Goal: Obtain resource: Download file/media

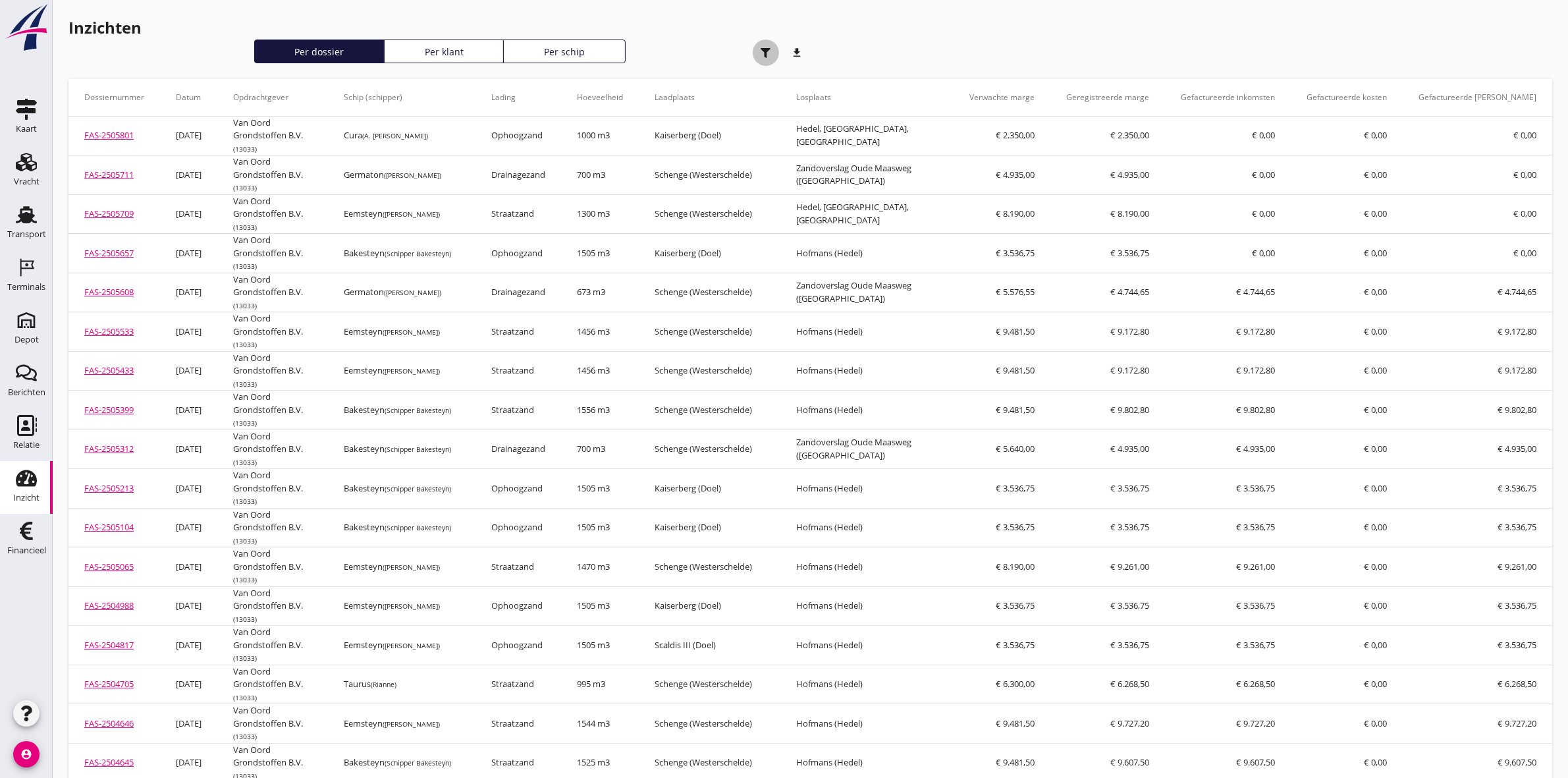
click at [764, 53] on icon "button" at bounding box center [766, 53] width 10 height 10
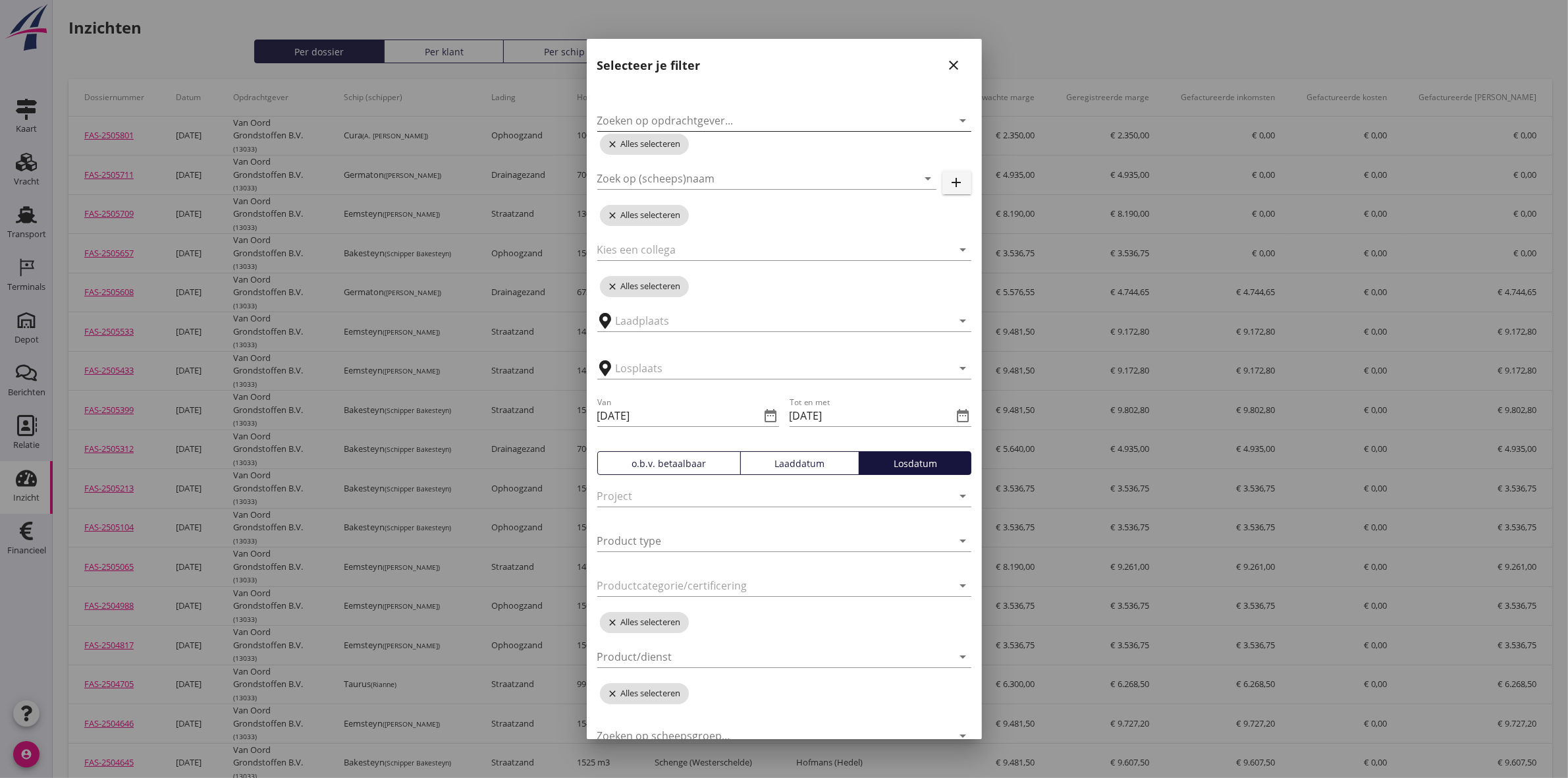
click at [759, 119] on input "Zoeken op opdrachtgever..." at bounding box center [765, 120] width 337 height 21
type input "zeker"
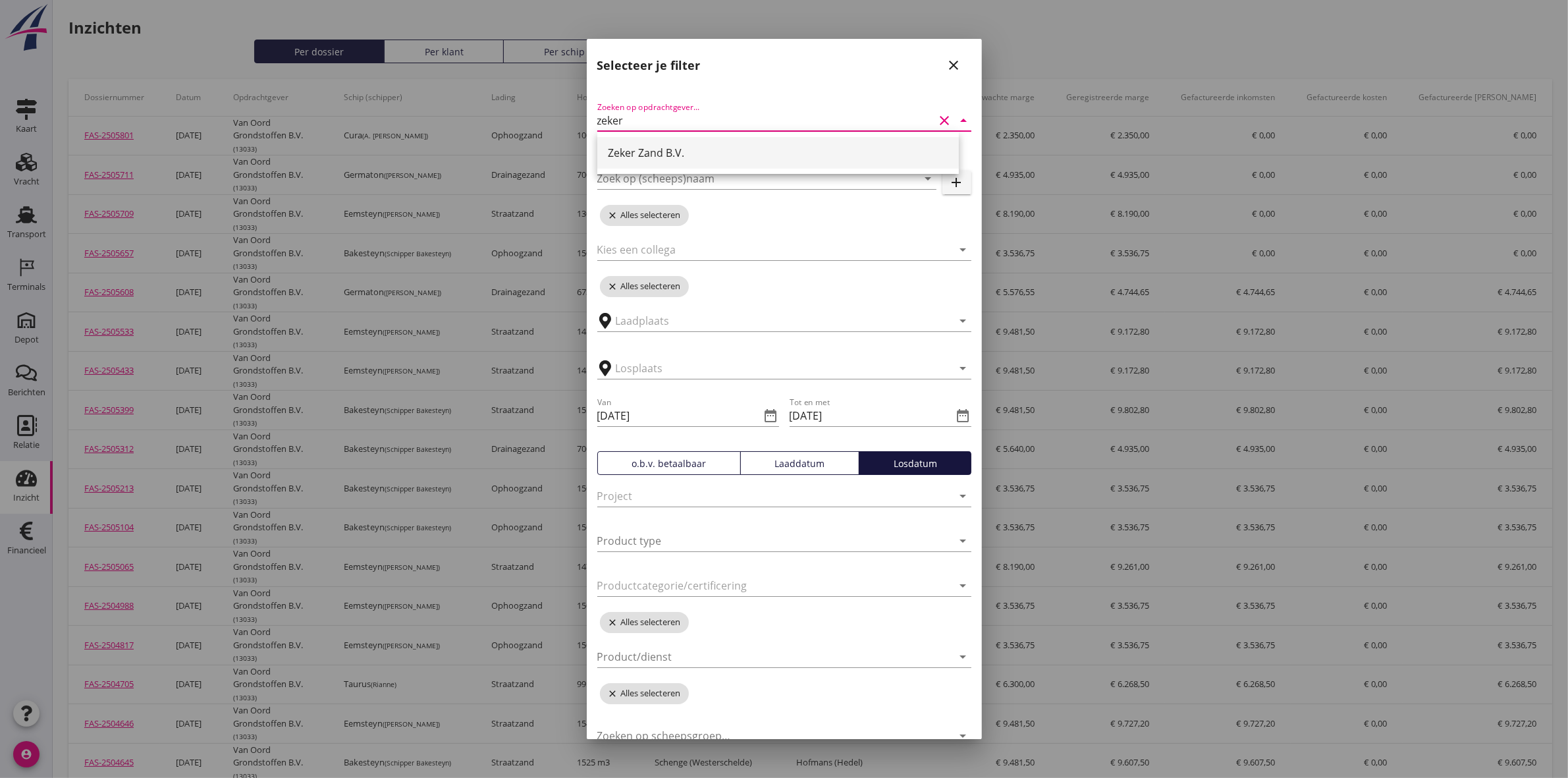
click at [779, 152] on div "Zeker Zand B.V." at bounding box center [778, 153] width 340 height 16
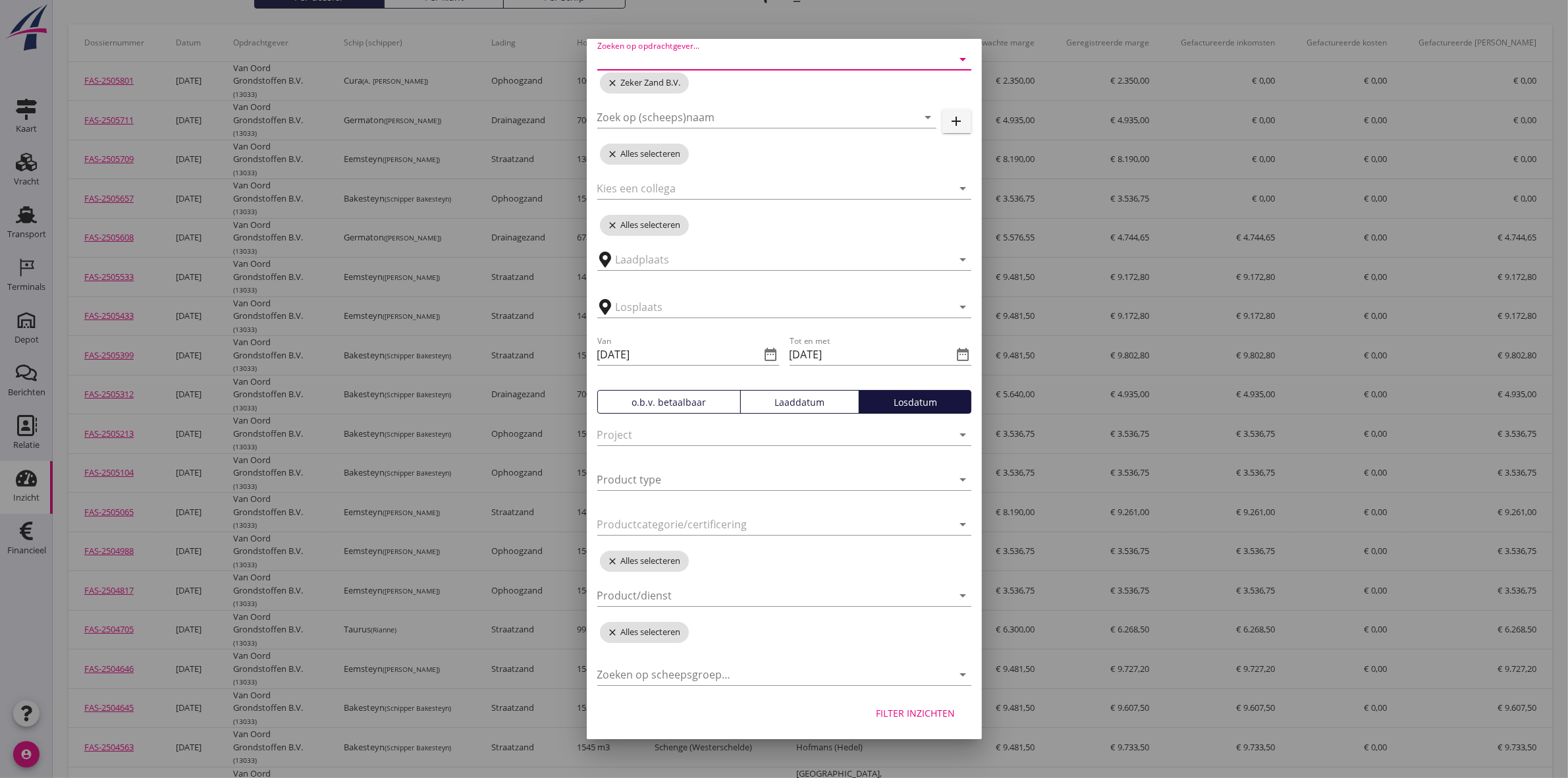
scroll to position [83, 0]
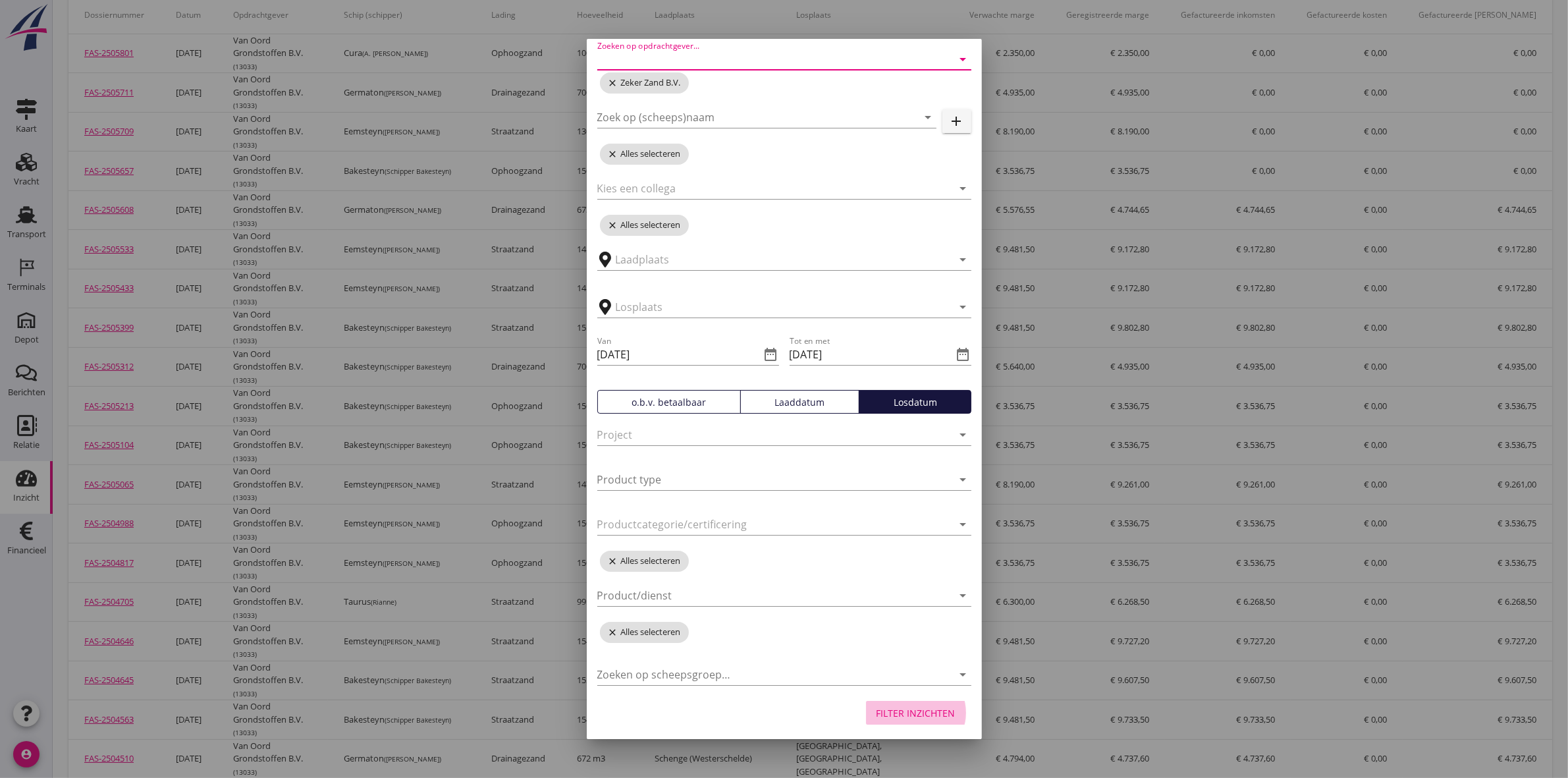
click at [900, 709] on div "Filter inzichten" at bounding box center [916, 713] width 79 height 14
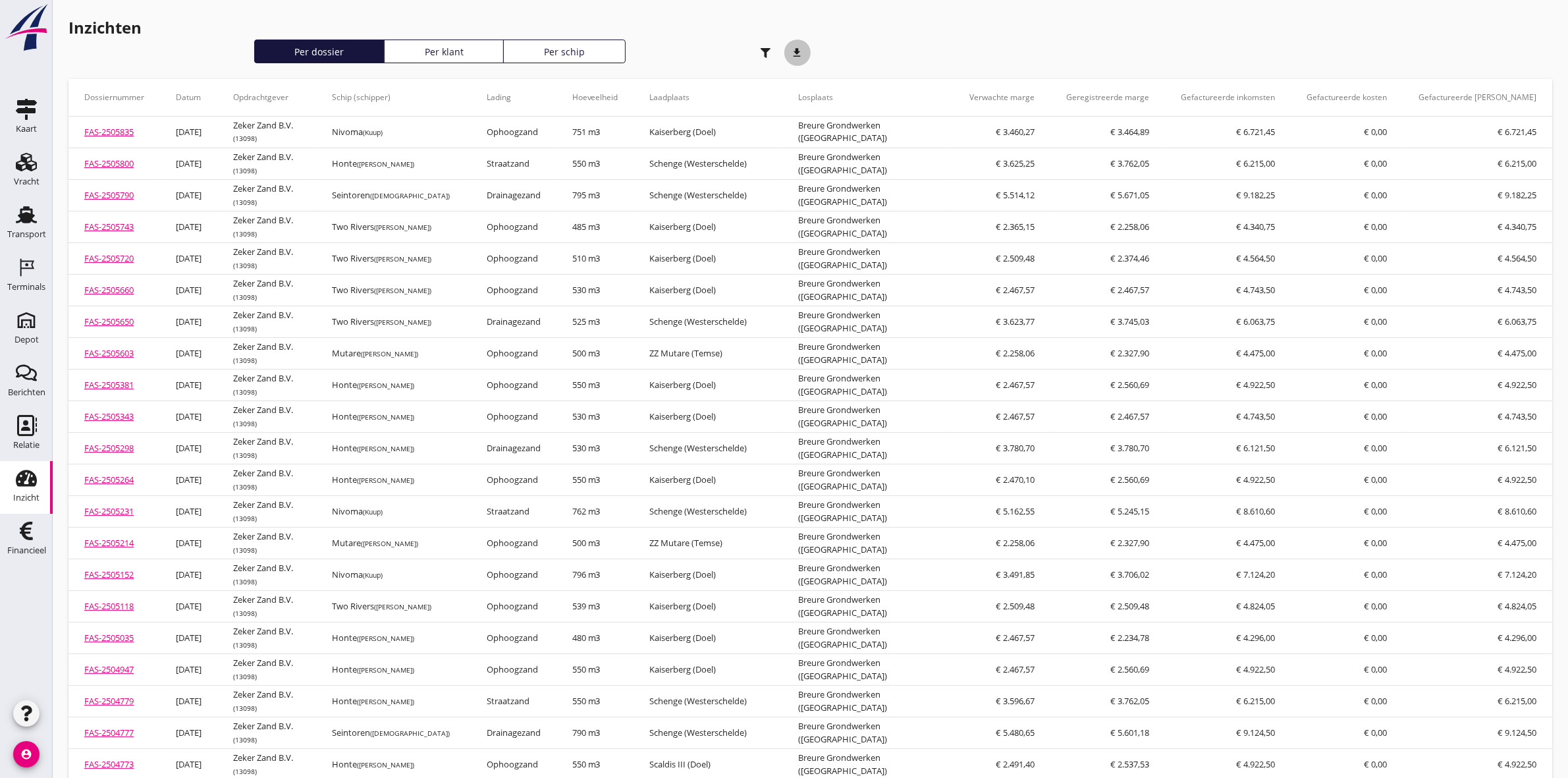
click at [801, 55] on icon "download" at bounding box center [798, 53] width 26 height 26
click at [762, 53] on icon "button" at bounding box center [766, 53] width 10 height 10
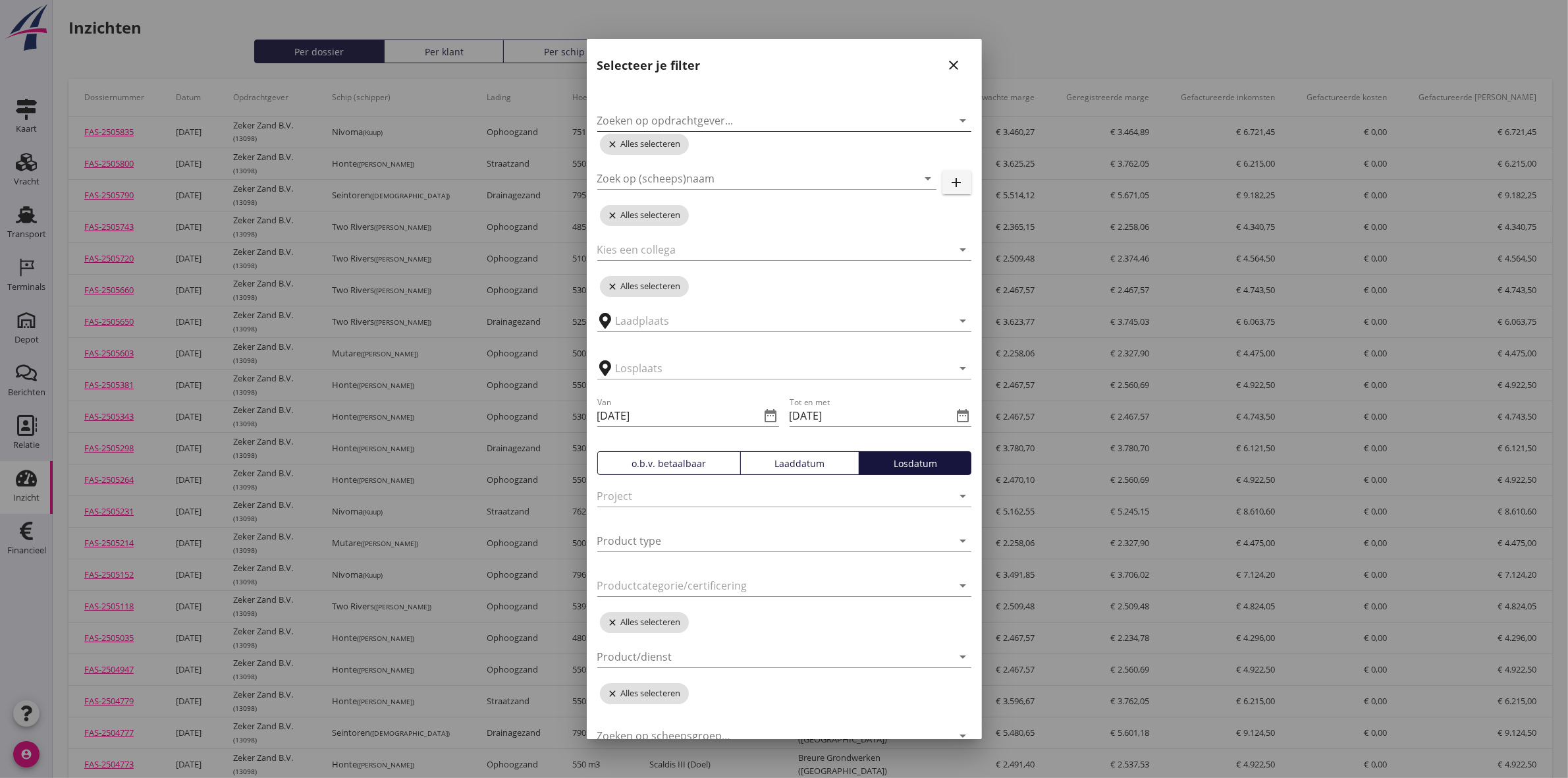
click at [762, 116] on input "Zoeken op opdrachtgever..." at bounding box center [765, 120] width 337 height 21
type input "armaris"
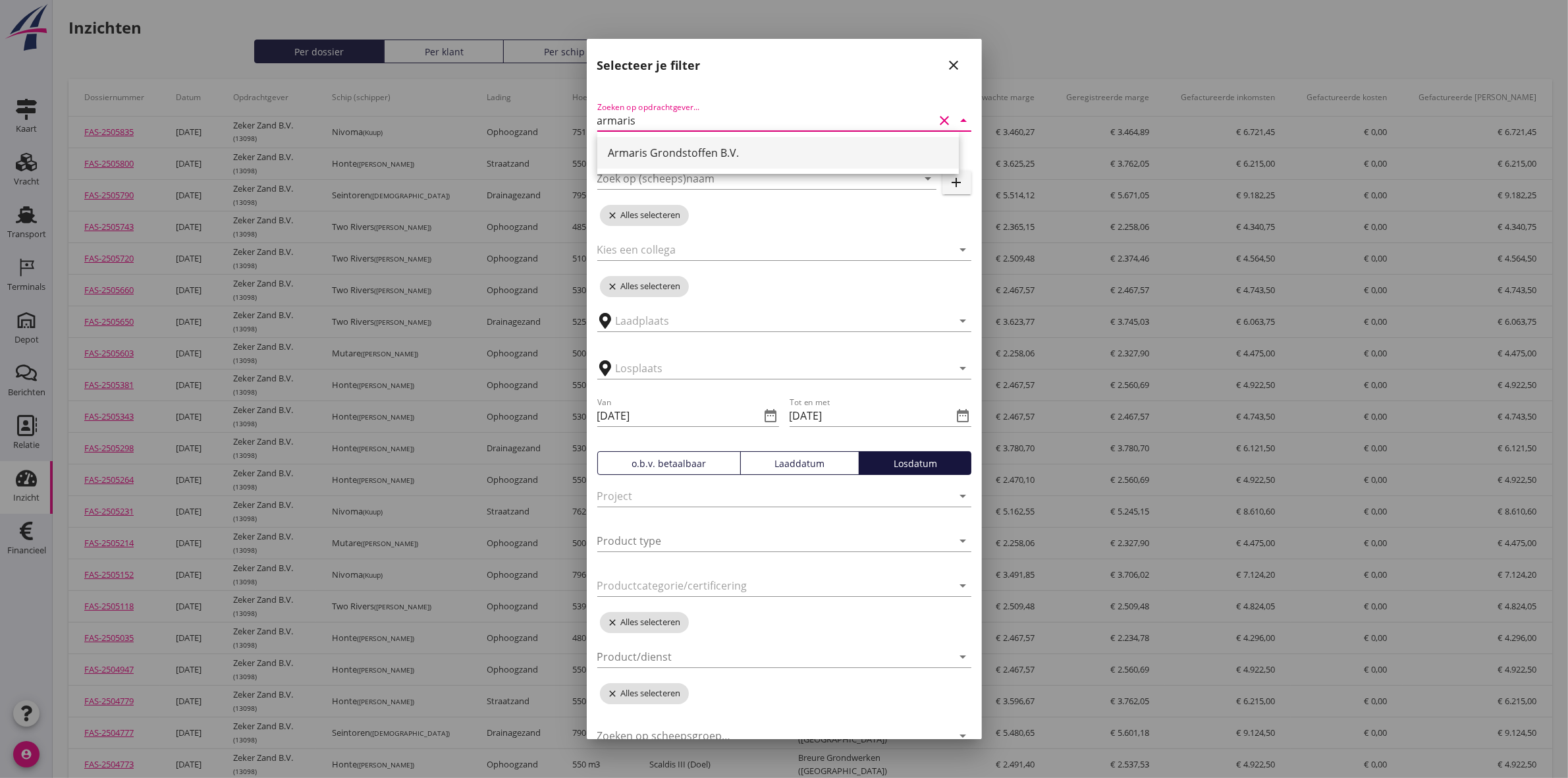
click at [789, 156] on div "Armaris Grondstoffen B.V." at bounding box center [778, 153] width 340 height 16
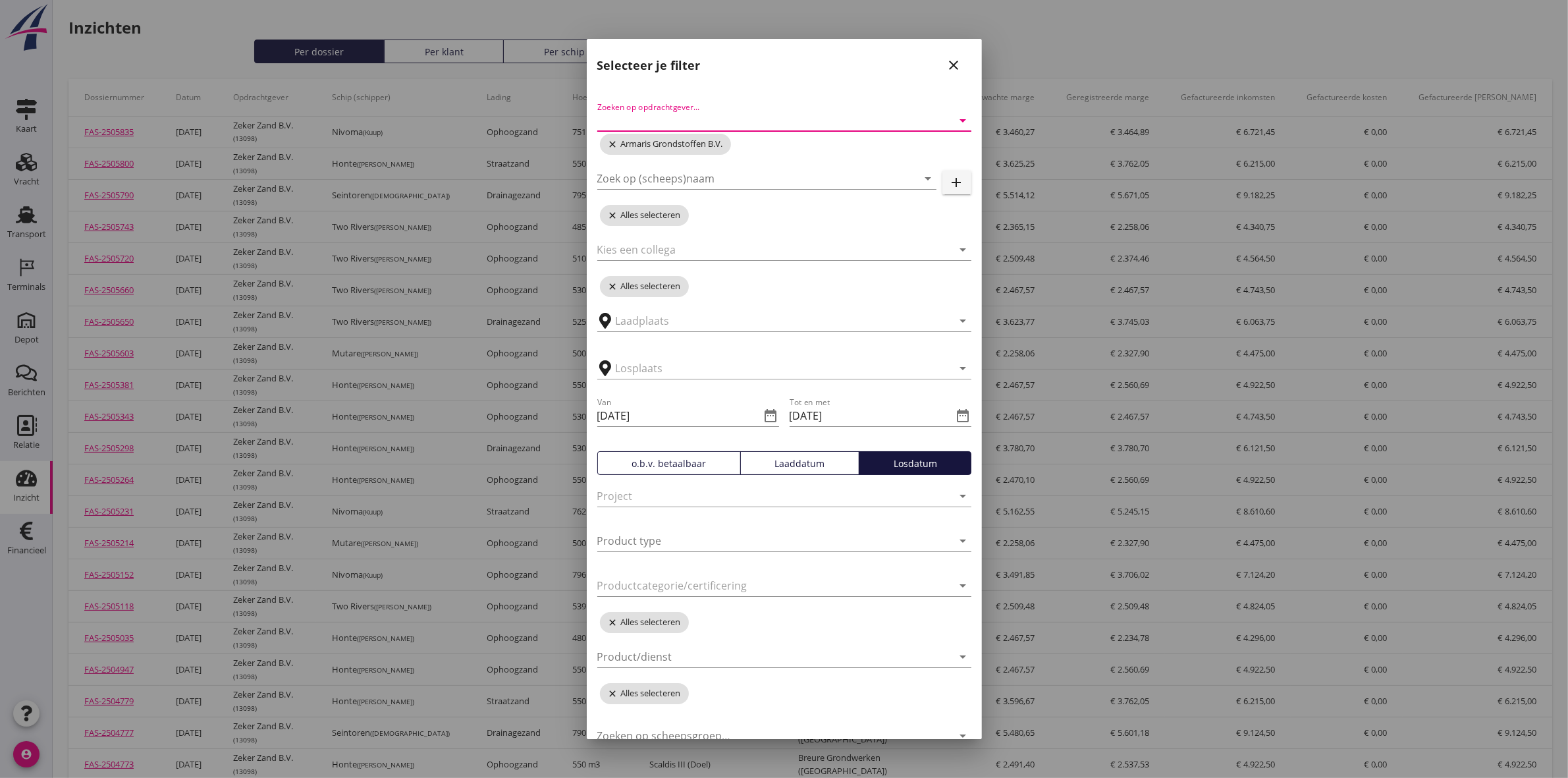
scroll to position [61, 0]
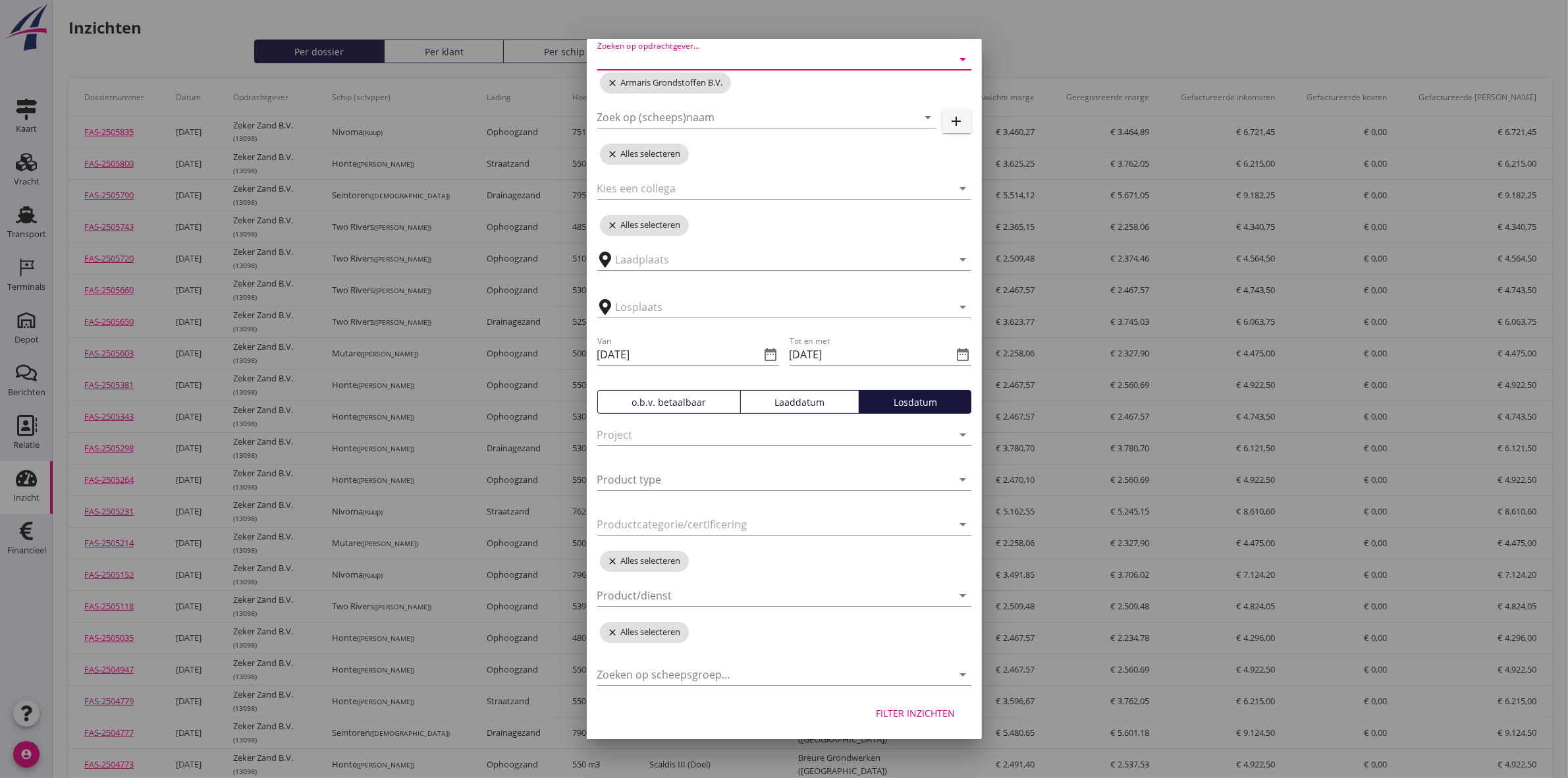
click at [871, 701] on button "Filter inzichten" at bounding box center [916, 713] width 100 height 23
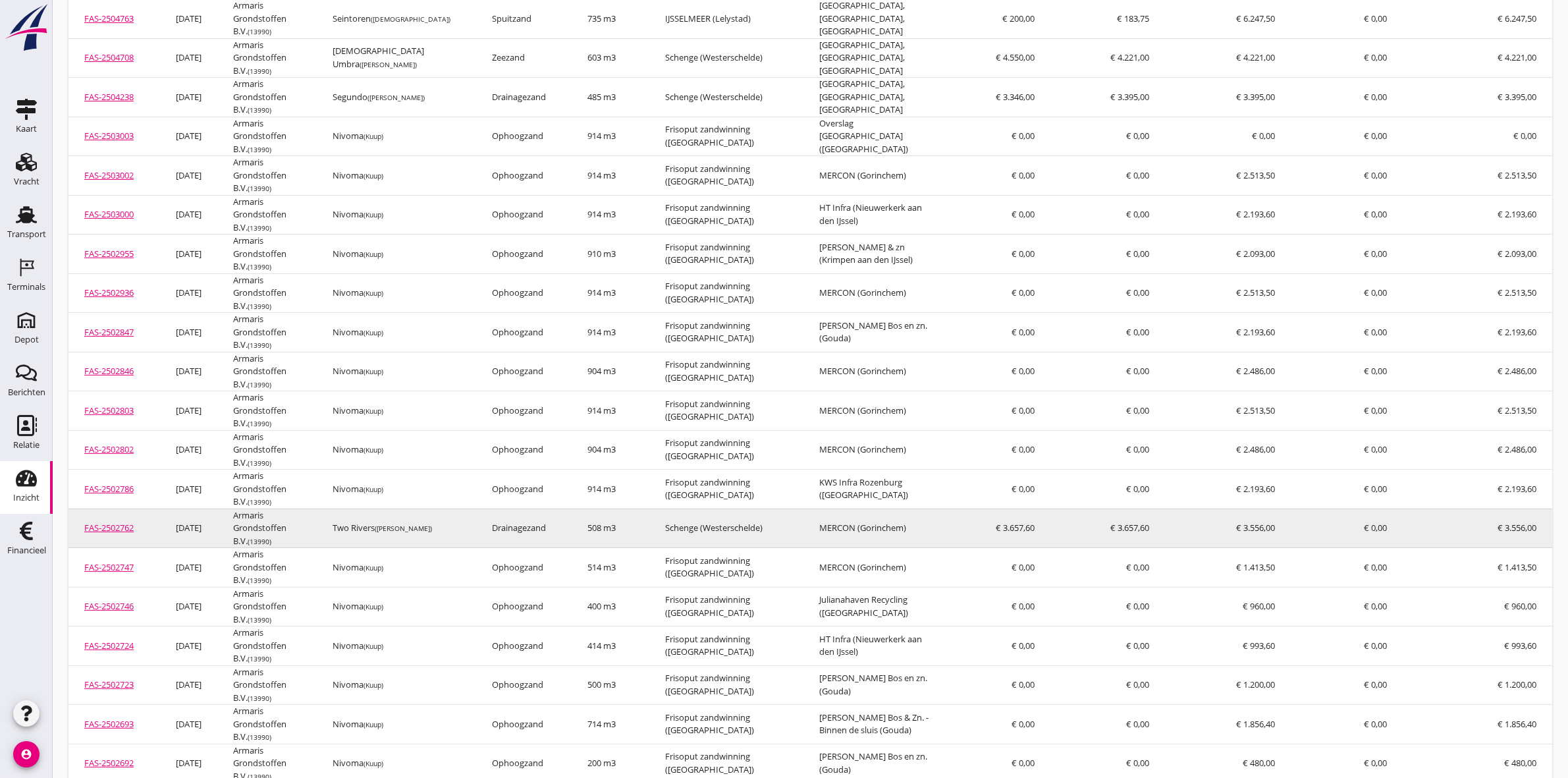
scroll to position [170, 0]
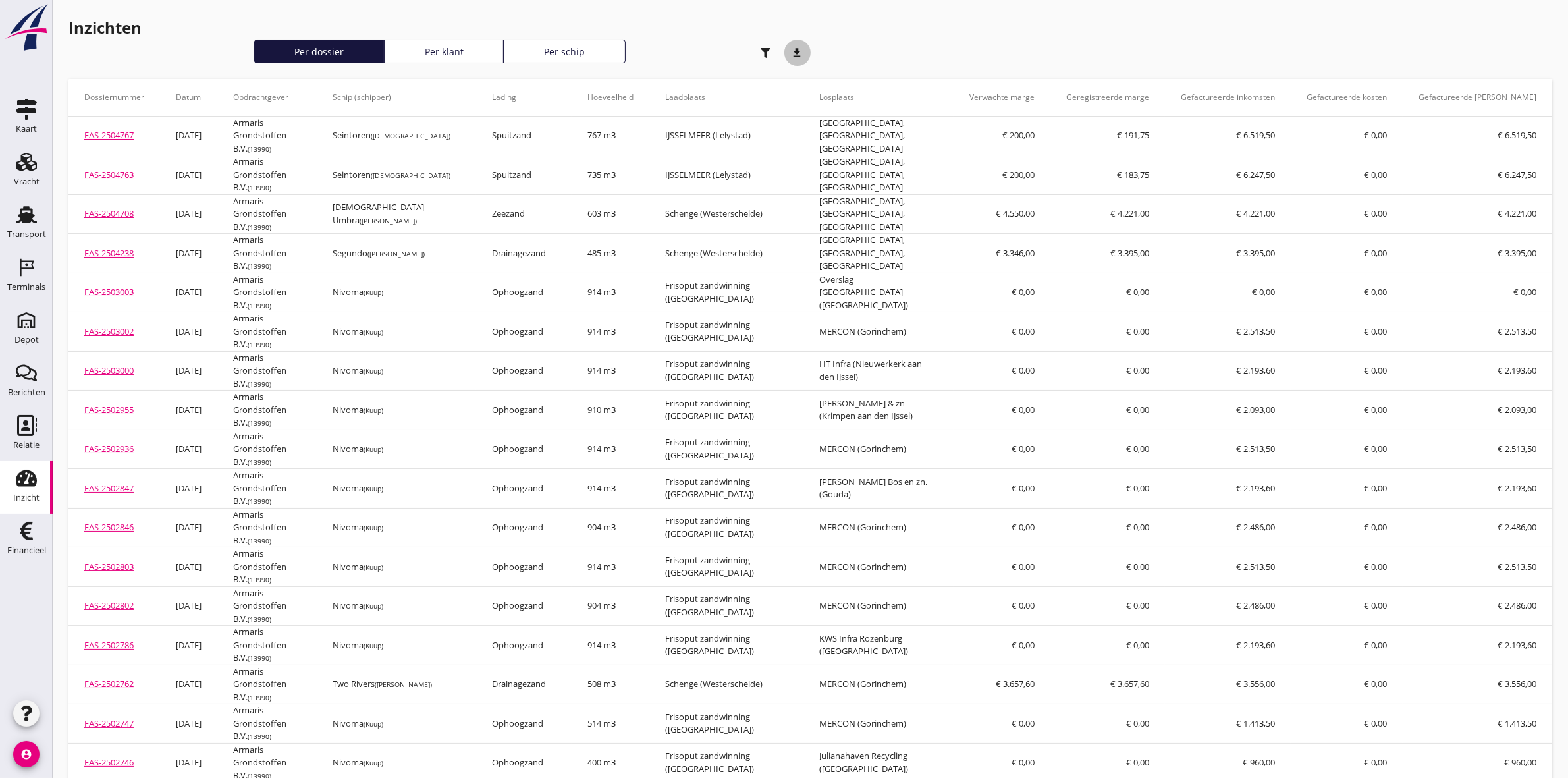
click at [792, 48] on icon "download" at bounding box center [798, 53] width 26 height 26
click at [757, 53] on div "button" at bounding box center [766, 53] width 26 height 26
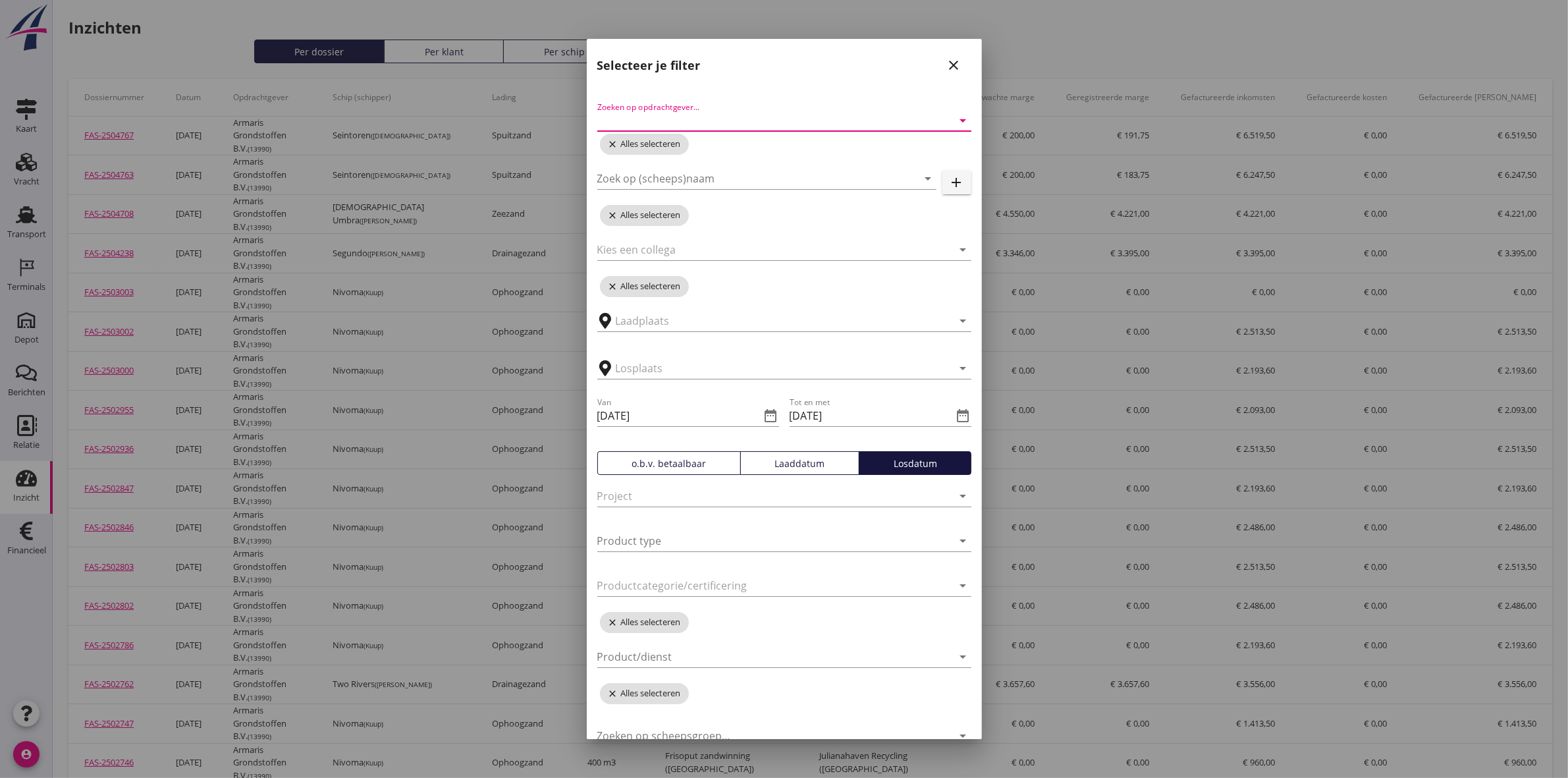
click at [743, 122] on input "Zoeken op opdrachtgever..." at bounding box center [765, 120] width 337 height 21
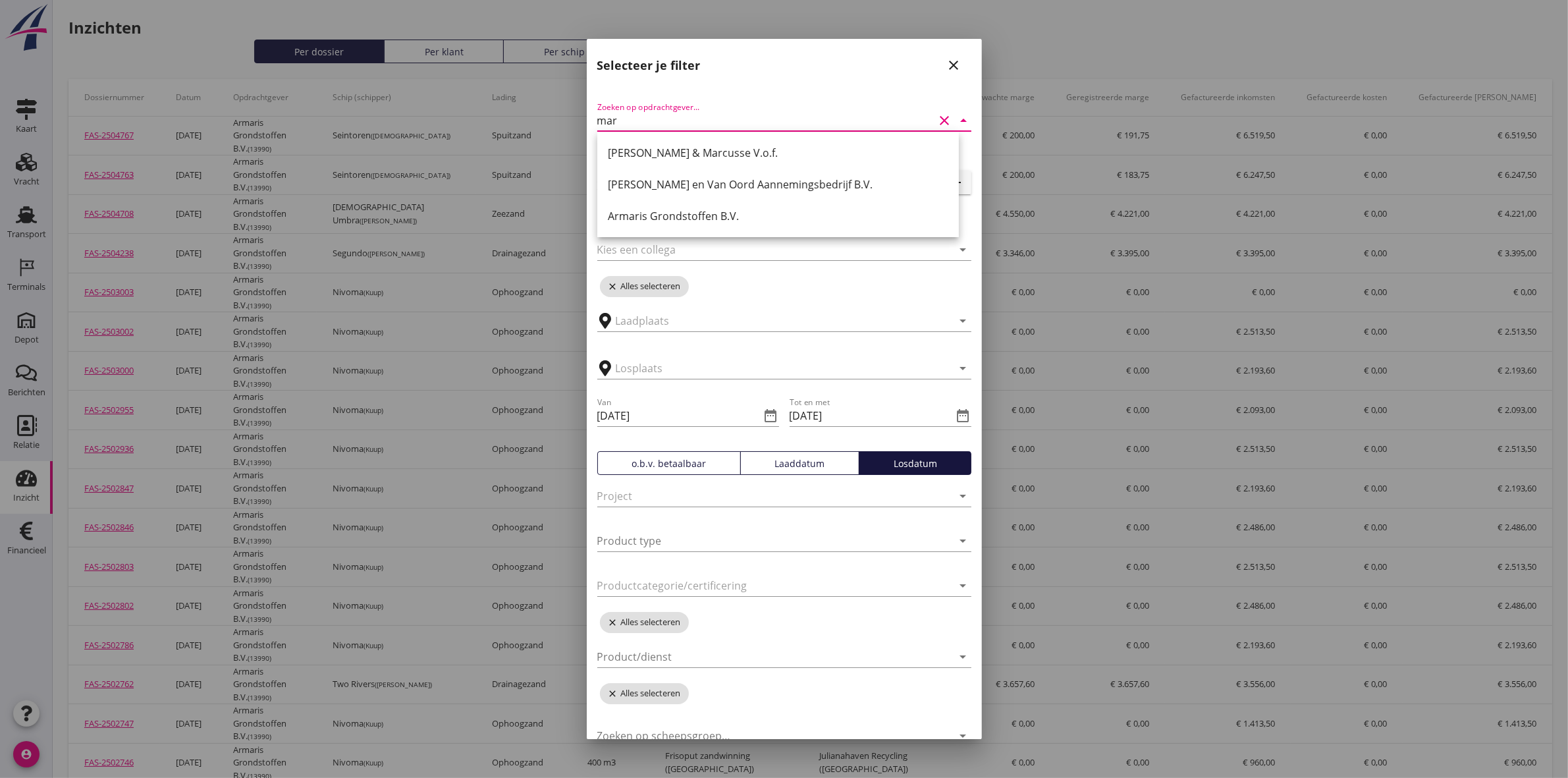
type input "mart"
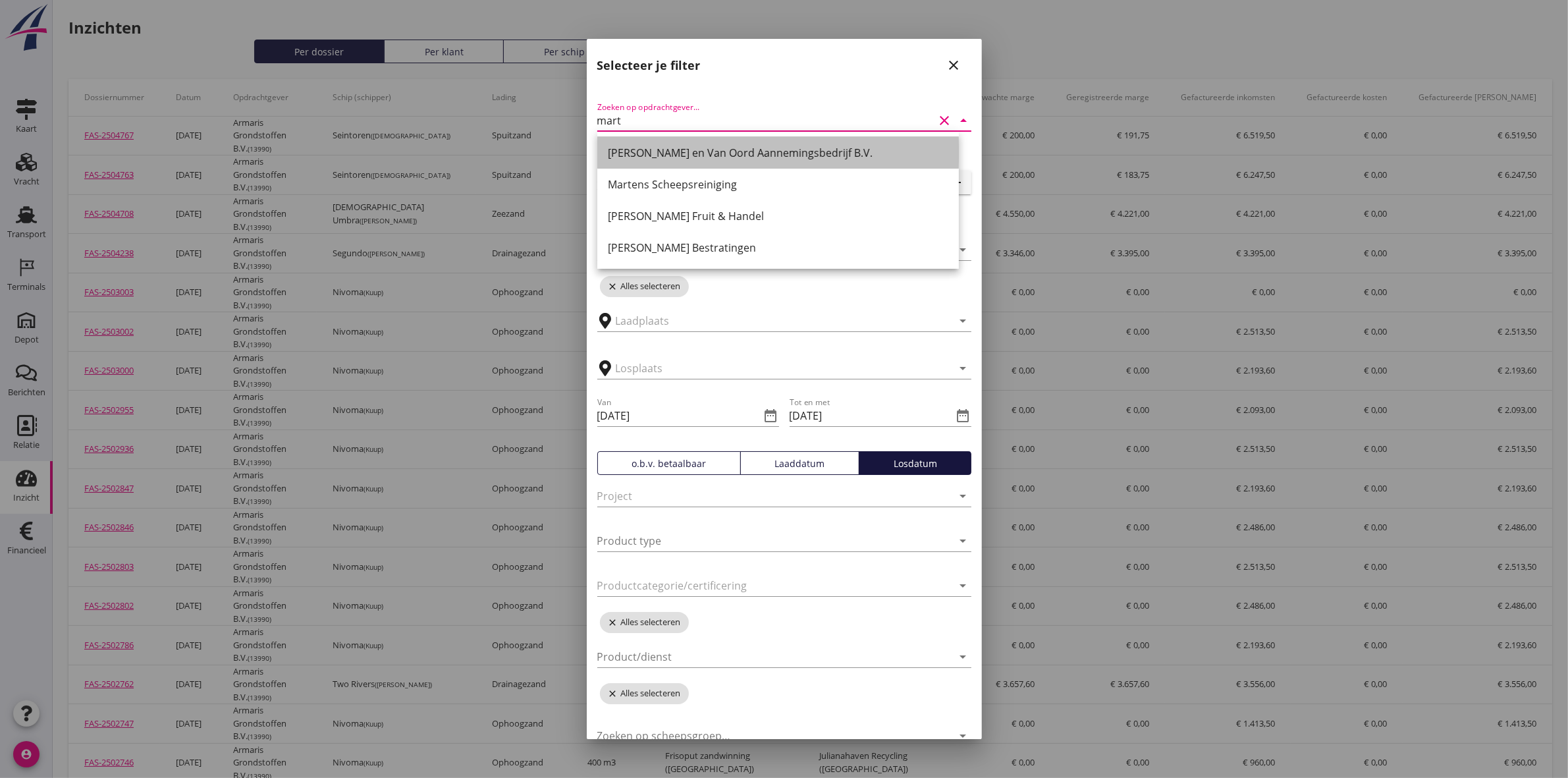
click at [748, 149] on div "[PERSON_NAME] en Van Oord Aannemingsbedrijf B.V." at bounding box center [778, 153] width 340 height 16
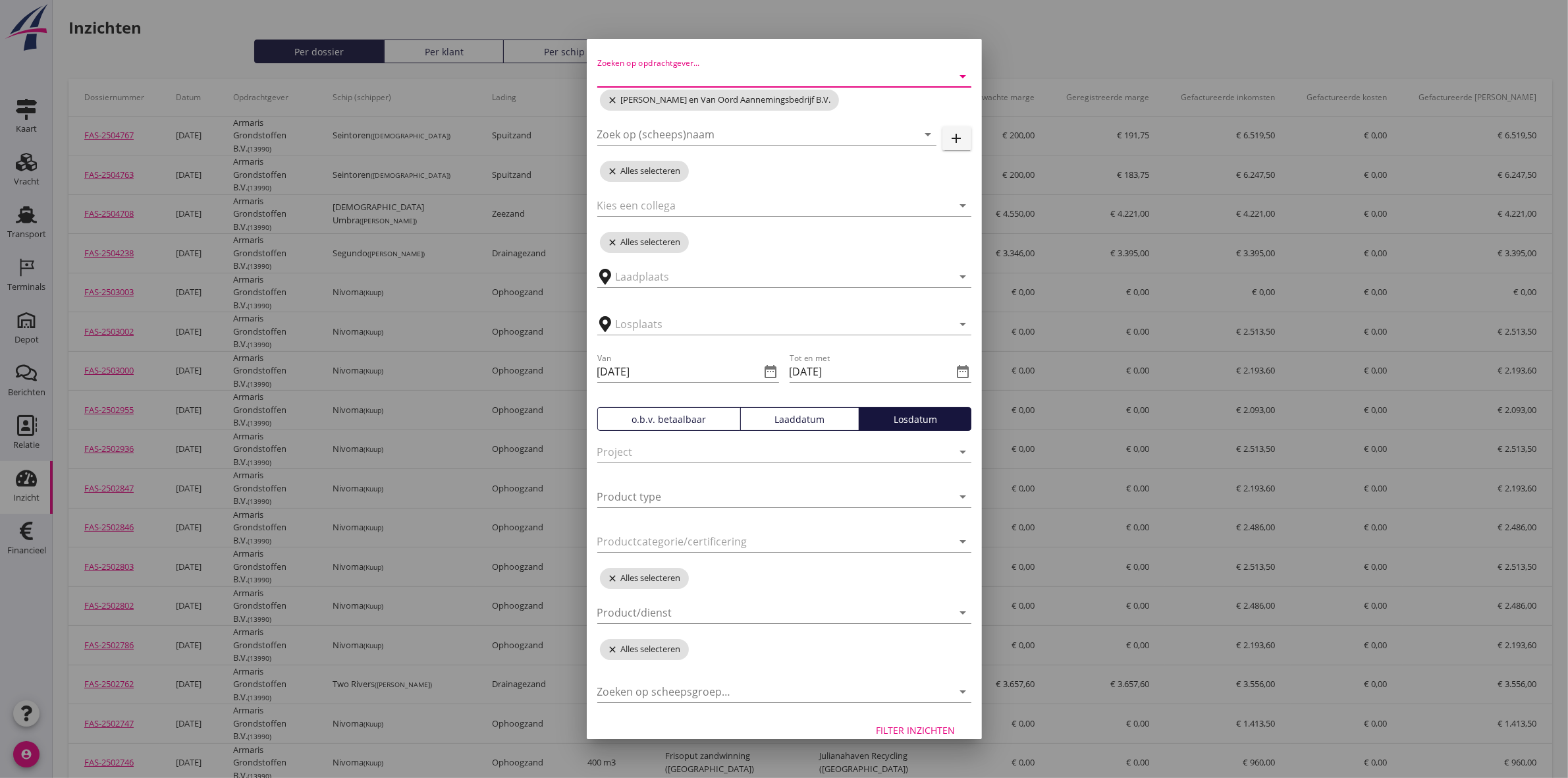
scroll to position [61, 0]
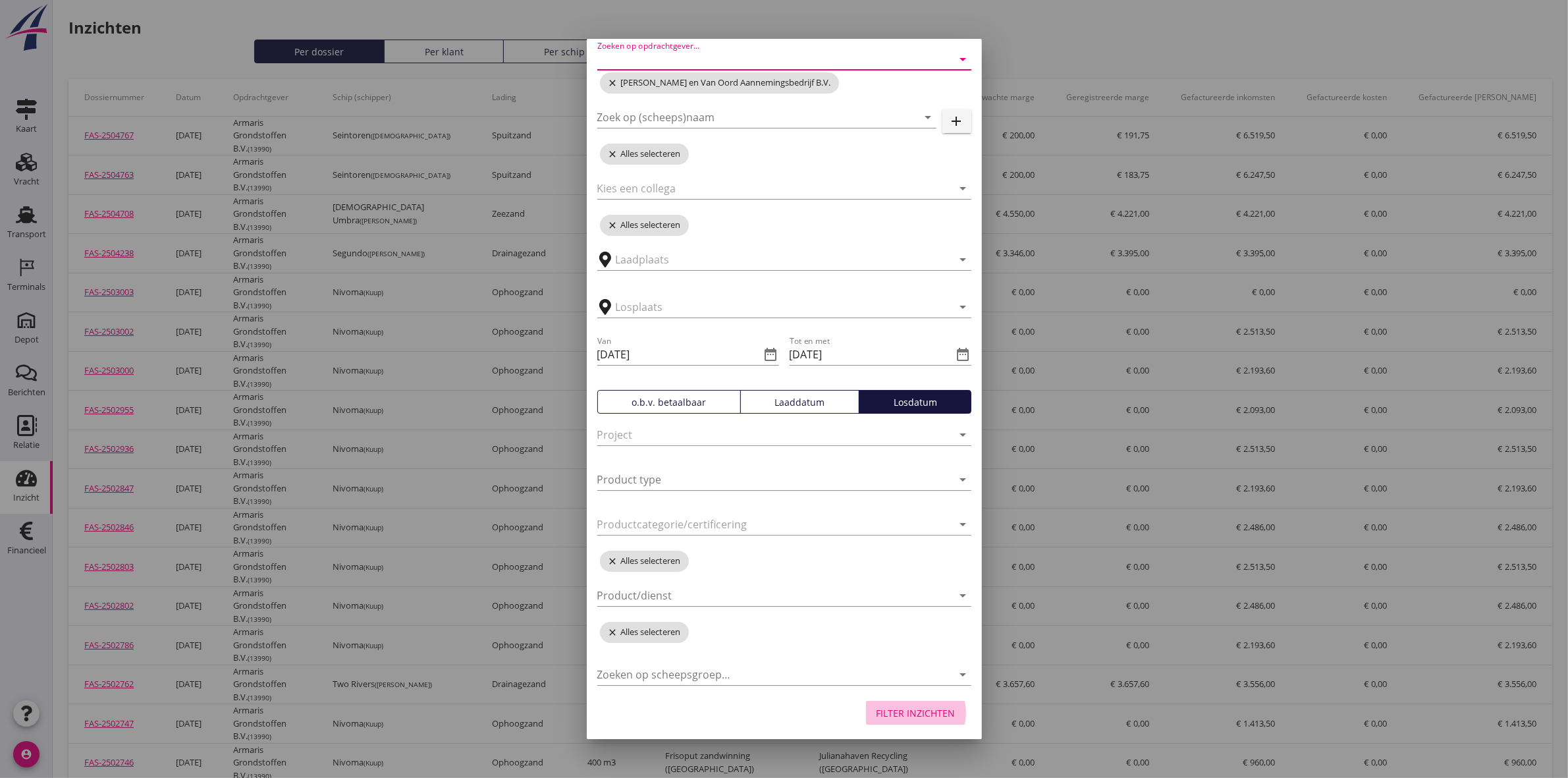
click at [902, 707] on div "Filter inzichten" at bounding box center [916, 713] width 79 height 14
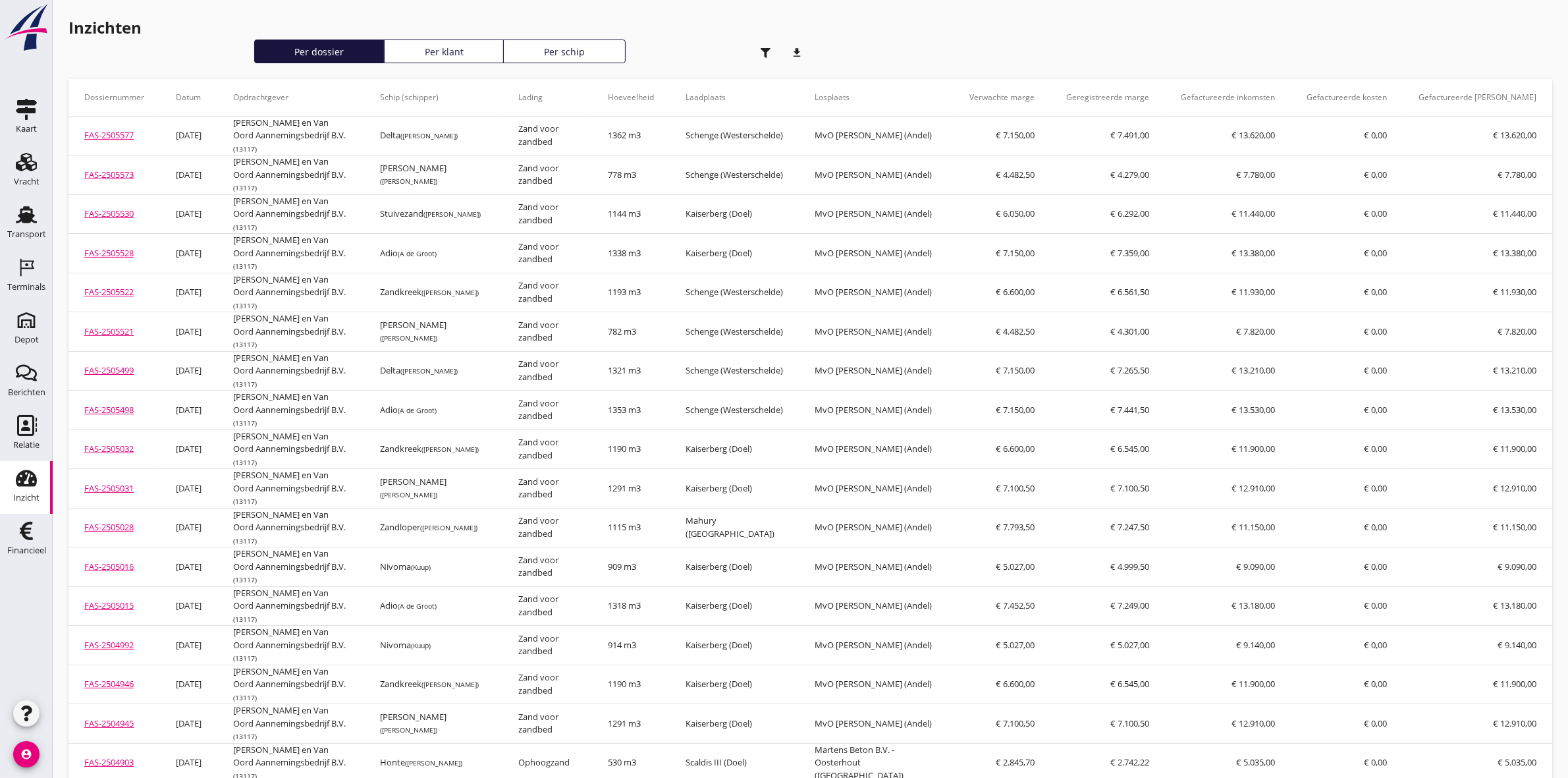
click at [798, 50] on icon "download" at bounding box center [798, 53] width 26 height 26
click at [766, 57] on div "button" at bounding box center [766, 53] width 26 height 26
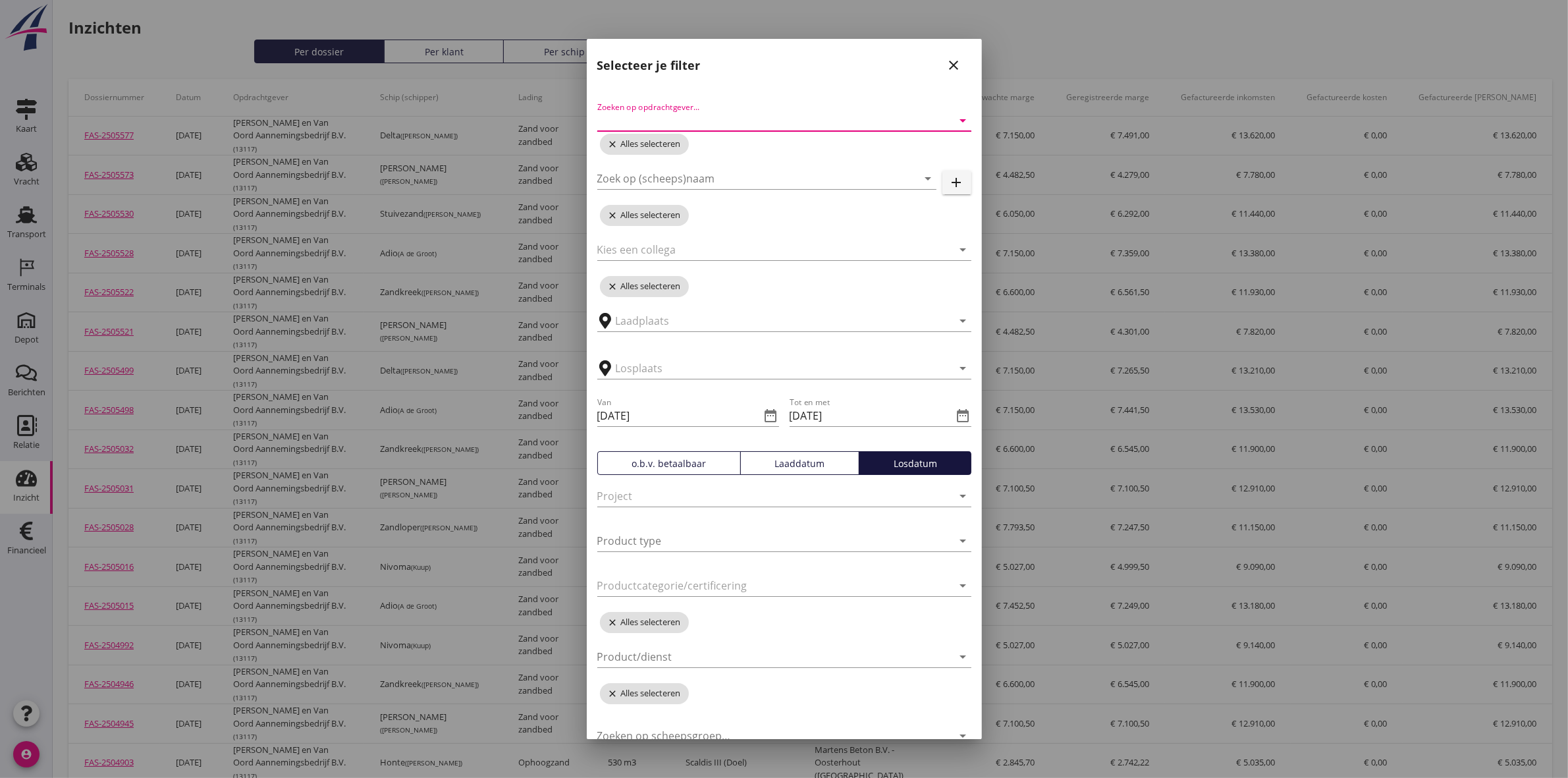
click at [765, 124] on input "Zoeken op opdrachtgever..." at bounding box center [765, 120] width 337 height 21
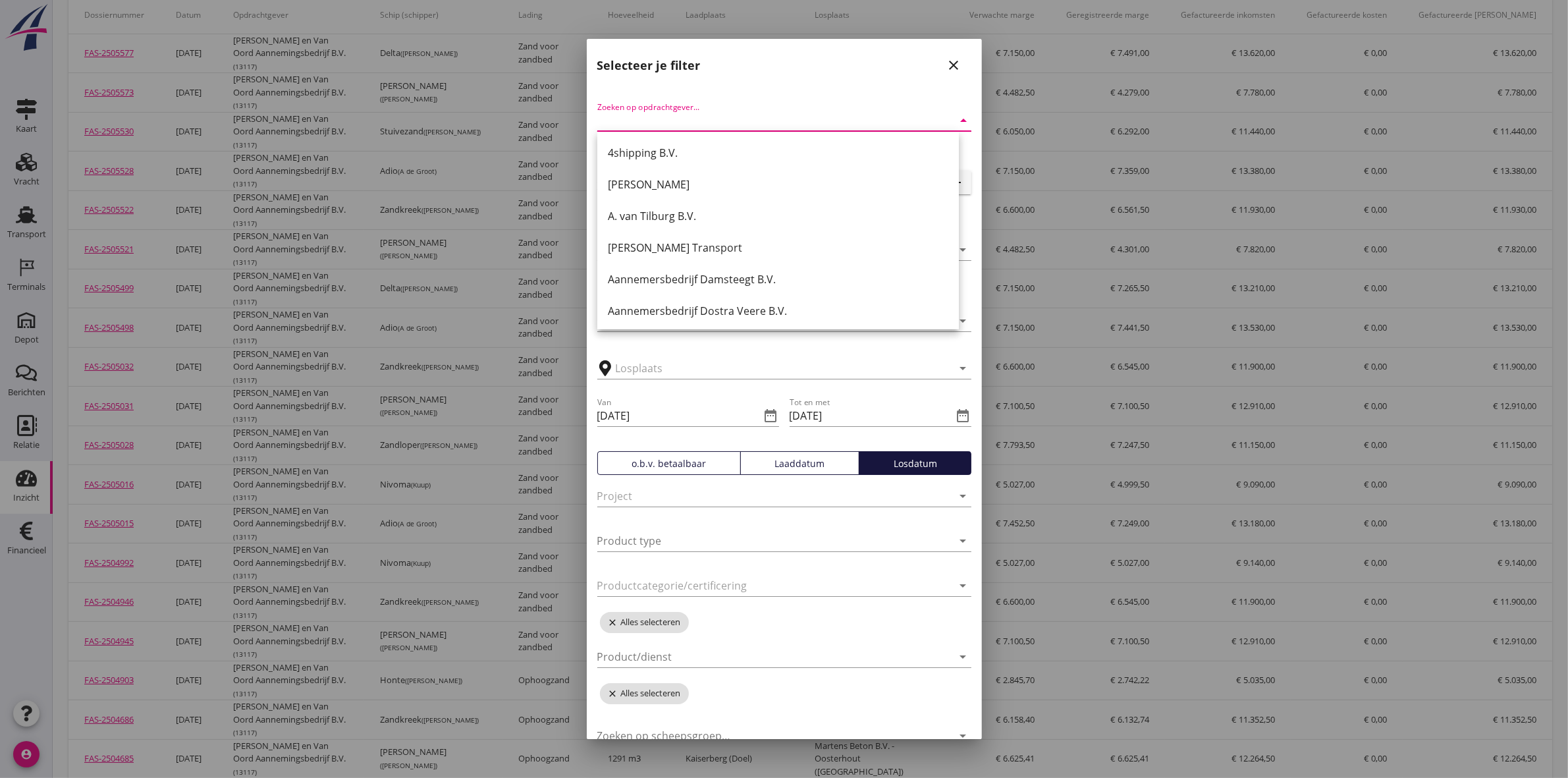
click at [864, 119] on input "Zoeken op opdrachtgever..." at bounding box center [765, 120] width 337 height 21
type input "maa"
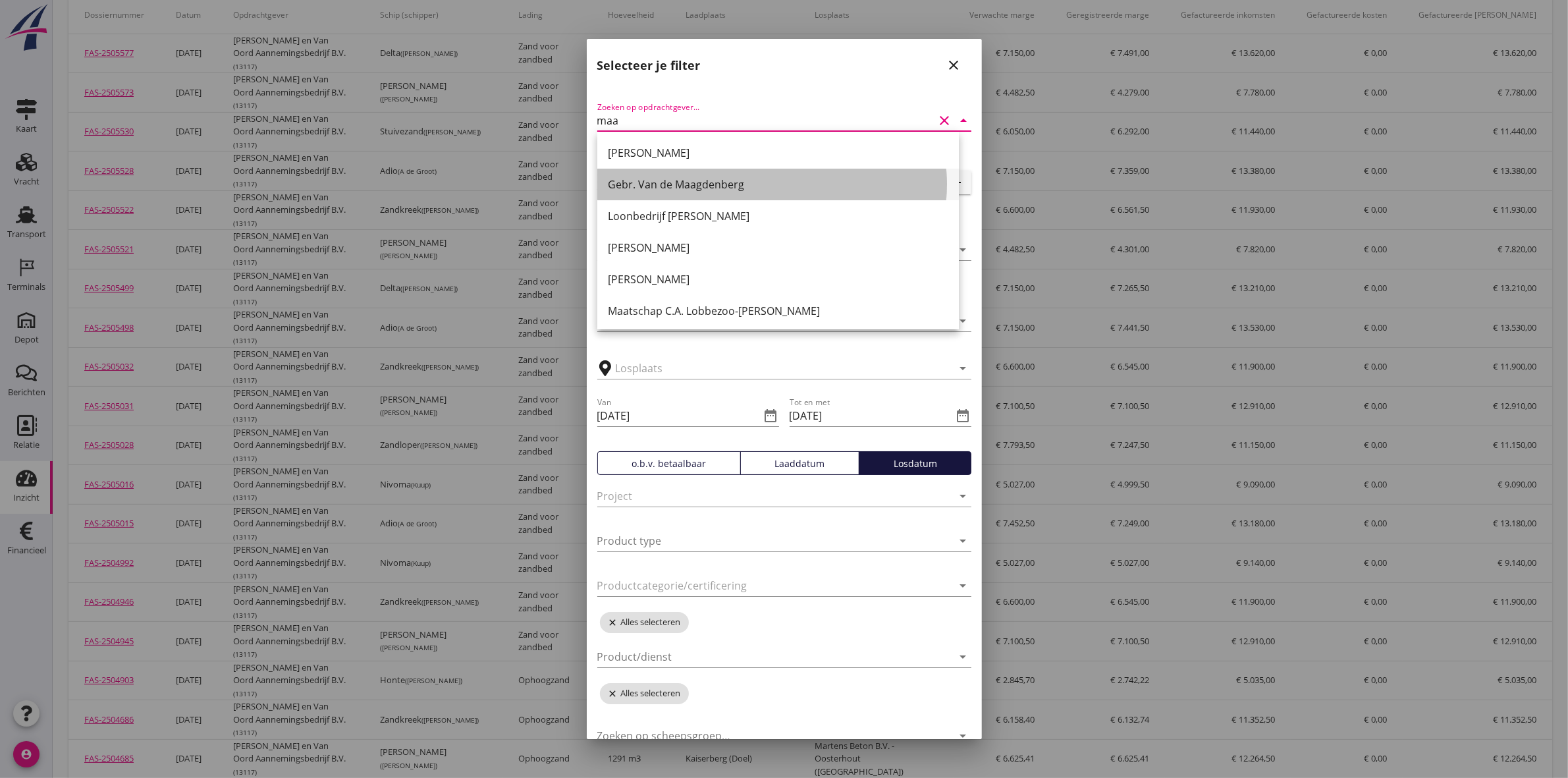
click at [797, 195] on div "Gebr. Van de Maagdenberg" at bounding box center [778, 184] width 340 height 31
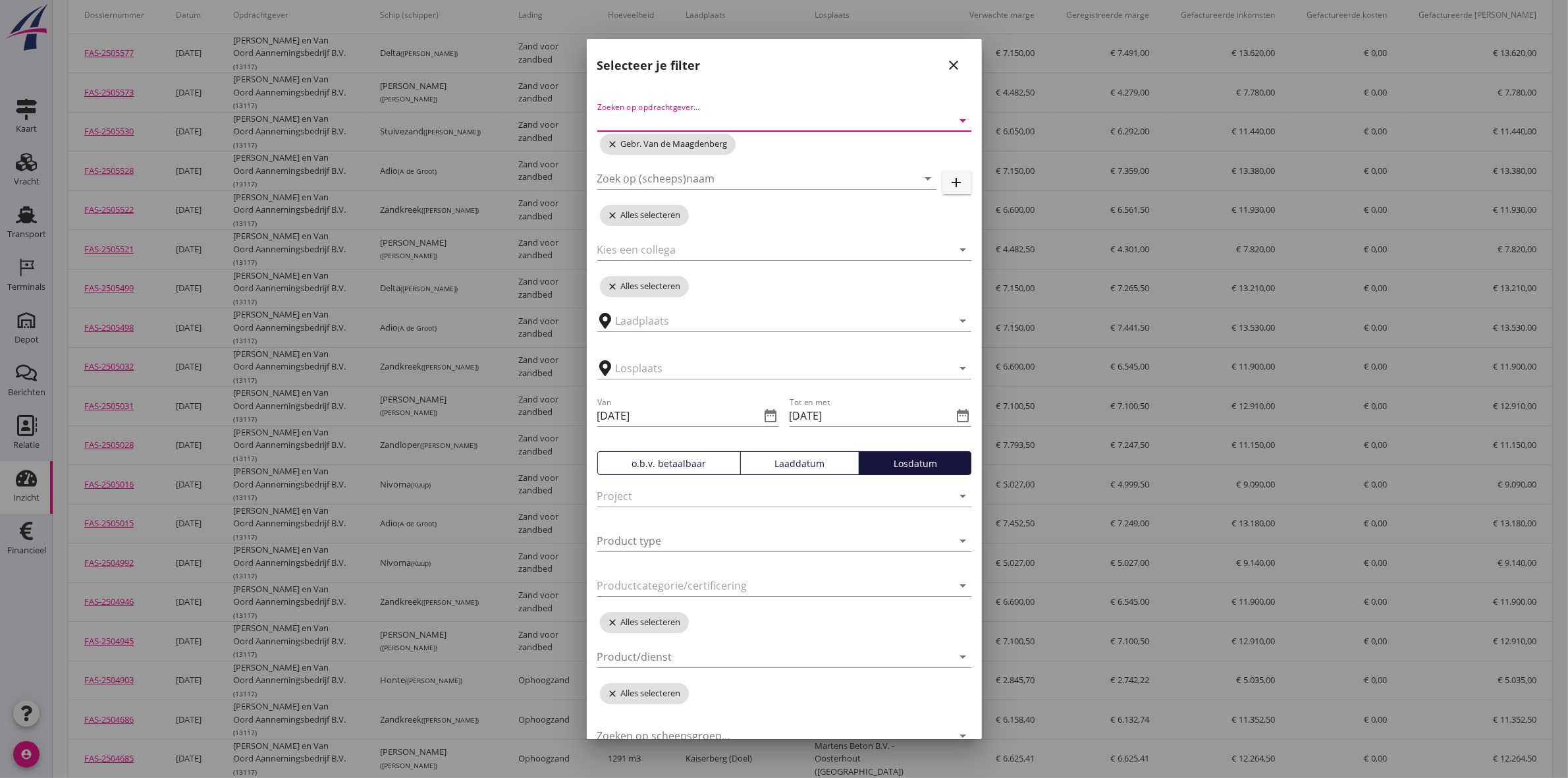
scroll to position [61, 0]
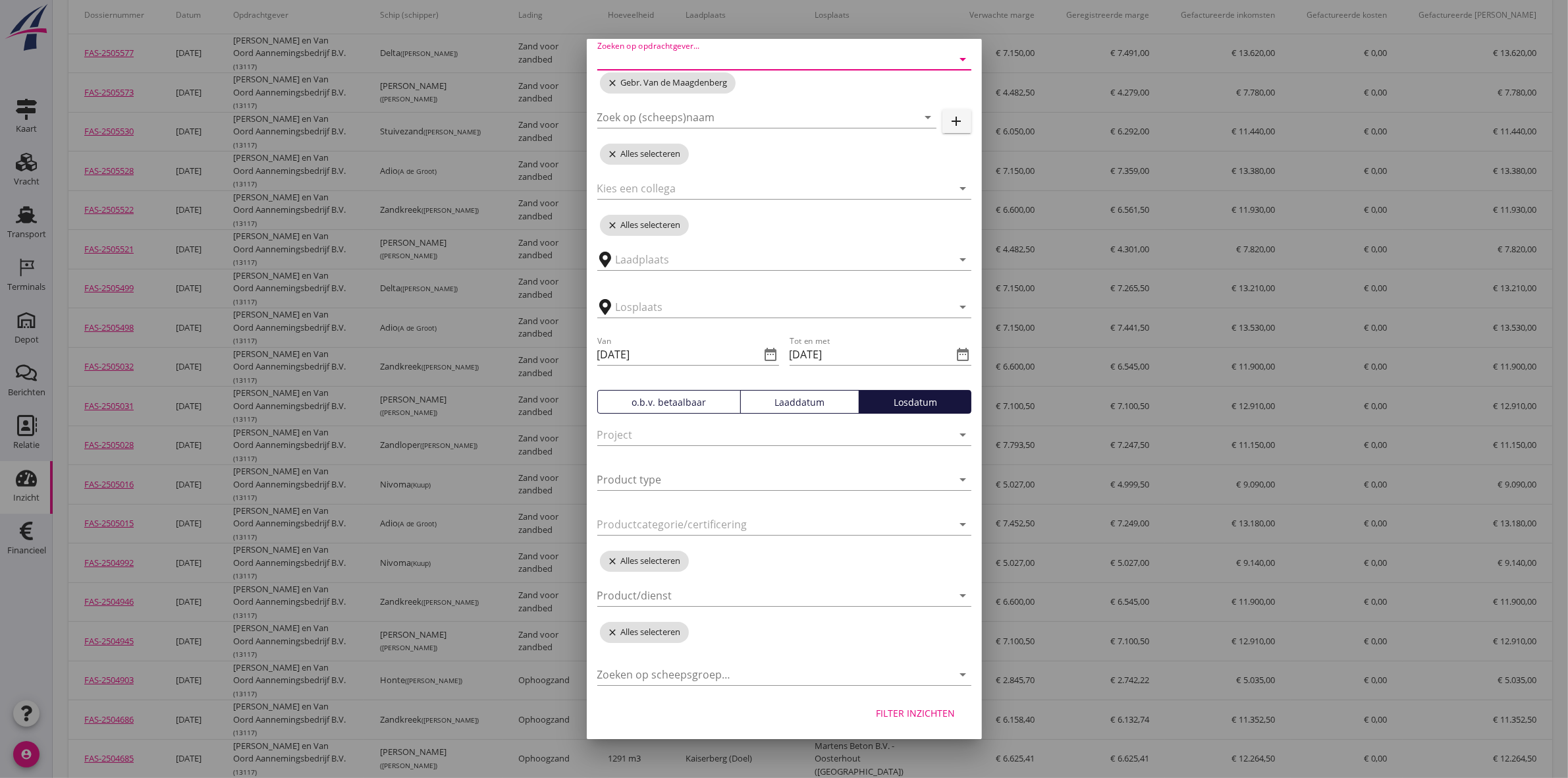
click at [890, 711] on div "Filter inzichten" at bounding box center [916, 713] width 79 height 14
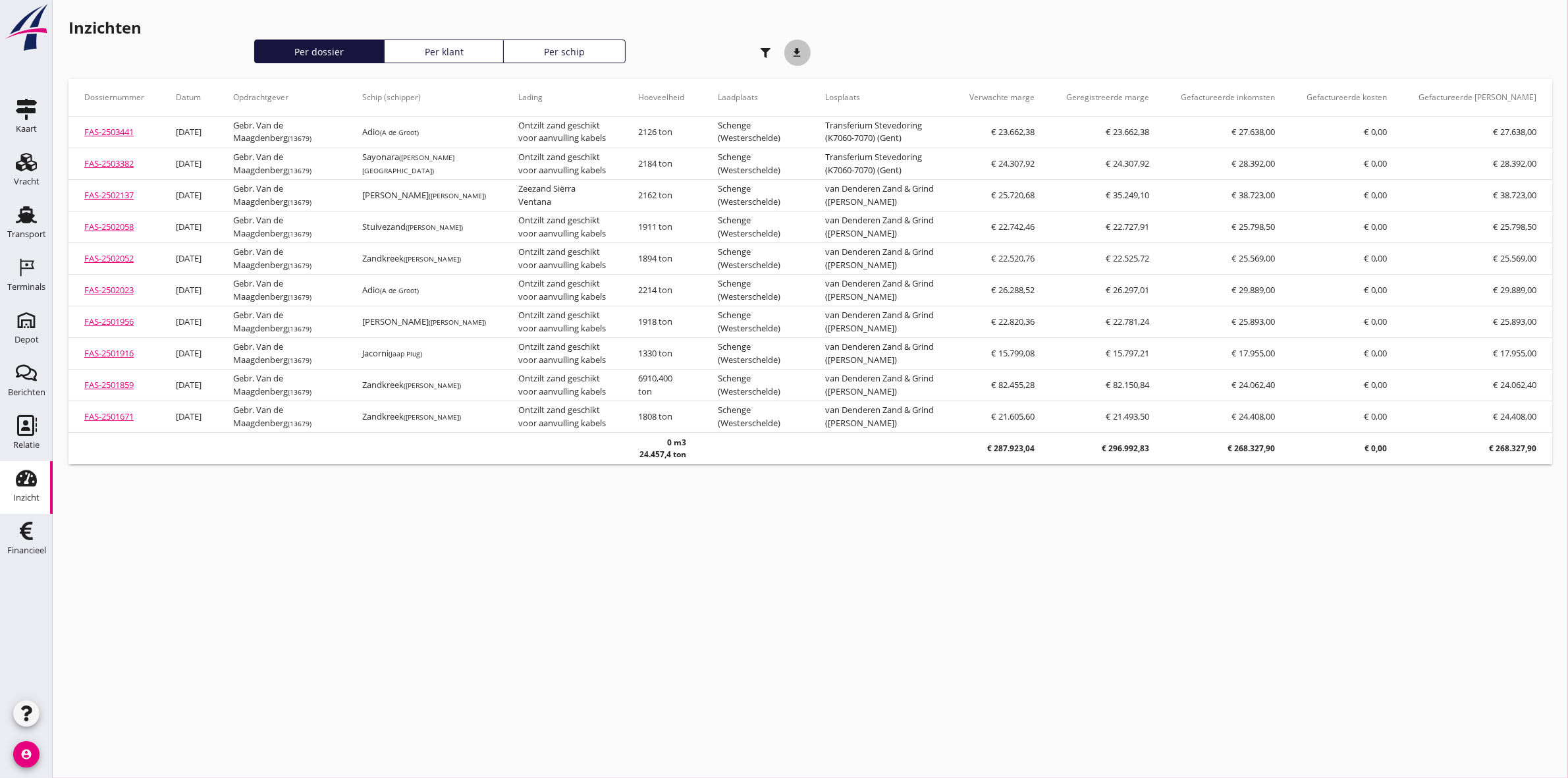
click at [798, 56] on icon "download" at bounding box center [798, 53] width 26 height 26
click at [762, 54] on icon "button" at bounding box center [766, 53] width 10 height 10
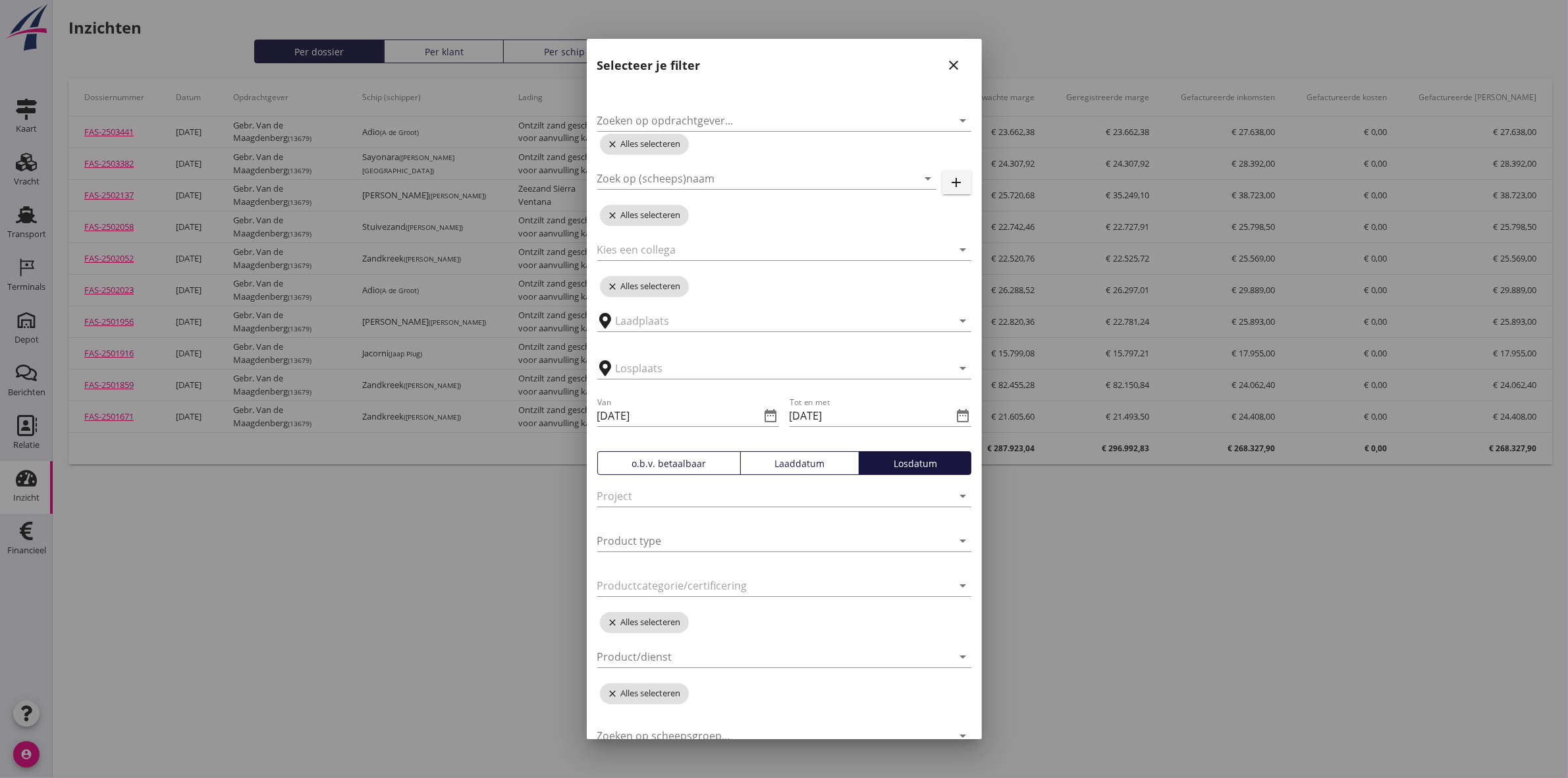
click at [744, 108] on div "Zoeken op opdrachtgever... arrow_drop_down" at bounding box center [784, 113] width 374 height 37
click at [746, 119] on input "Zoeken op opdrachtgever..." at bounding box center [765, 120] width 337 height 21
type input "traas"
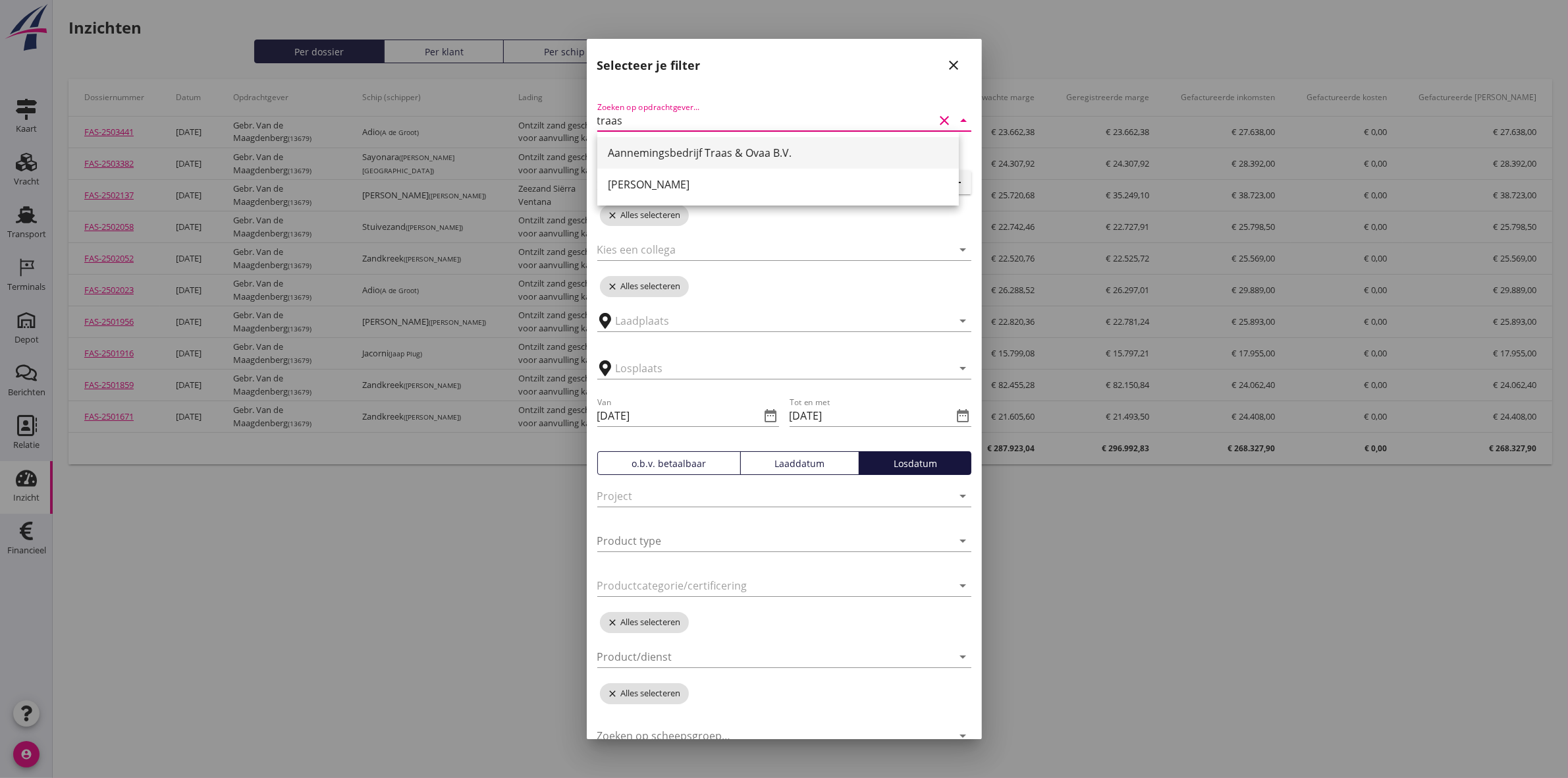
click at [751, 146] on div "Aannemingsbedrijf Traas & Ovaa B.V." at bounding box center [778, 153] width 340 height 16
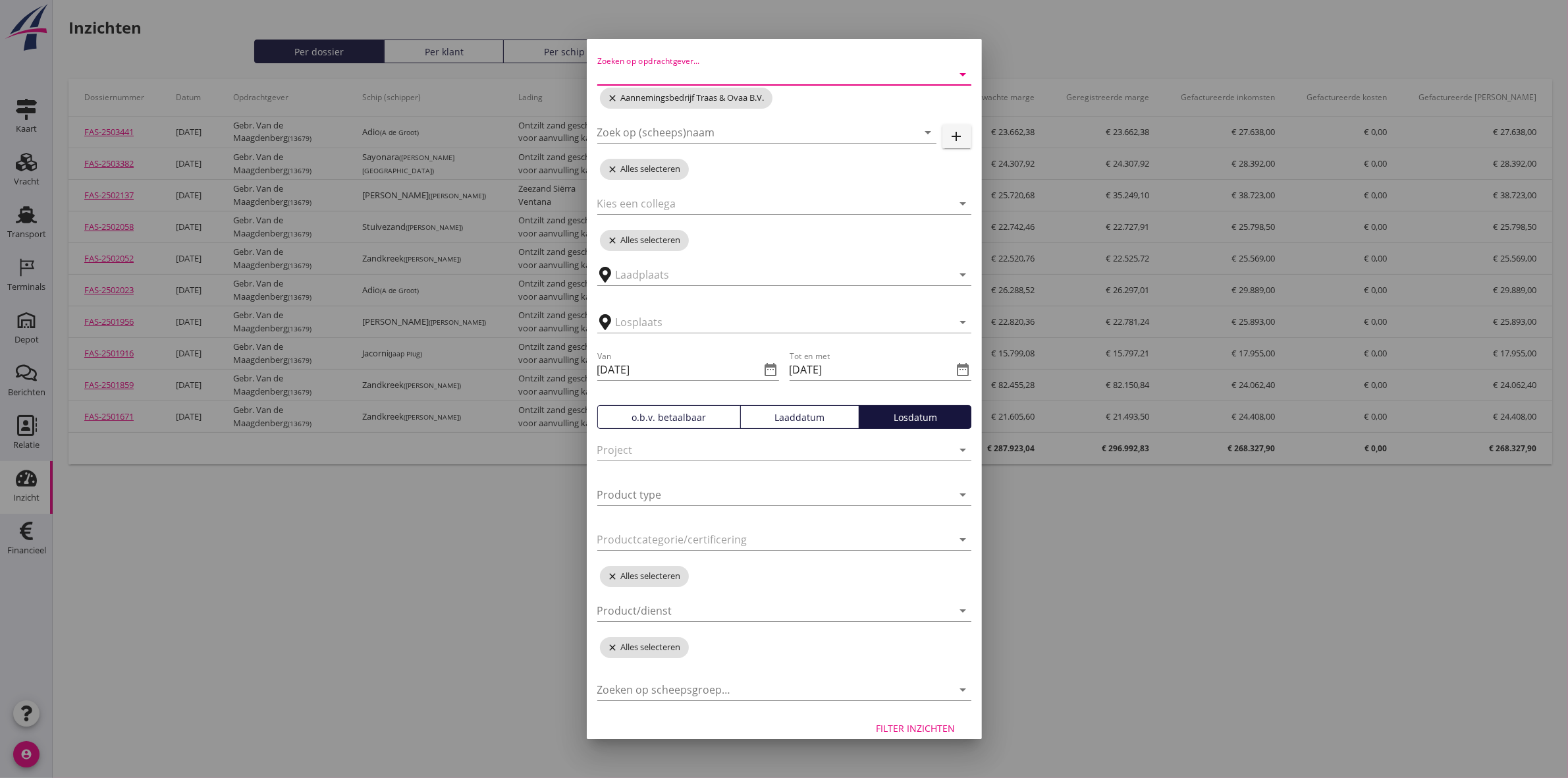
scroll to position [61, 0]
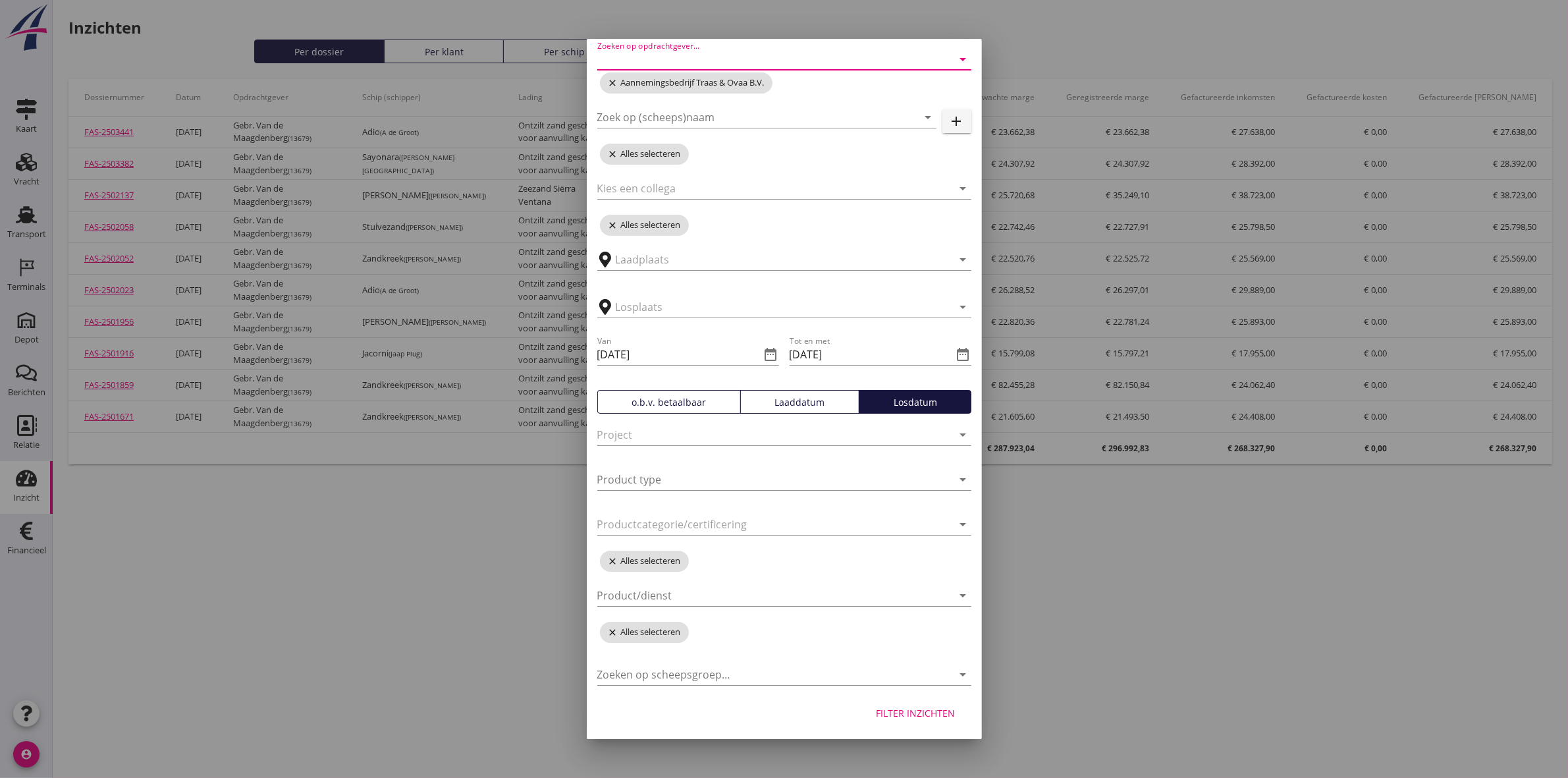
click at [887, 706] on div "Filter inzichten" at bounding box center [916, 713] width 79 height 14
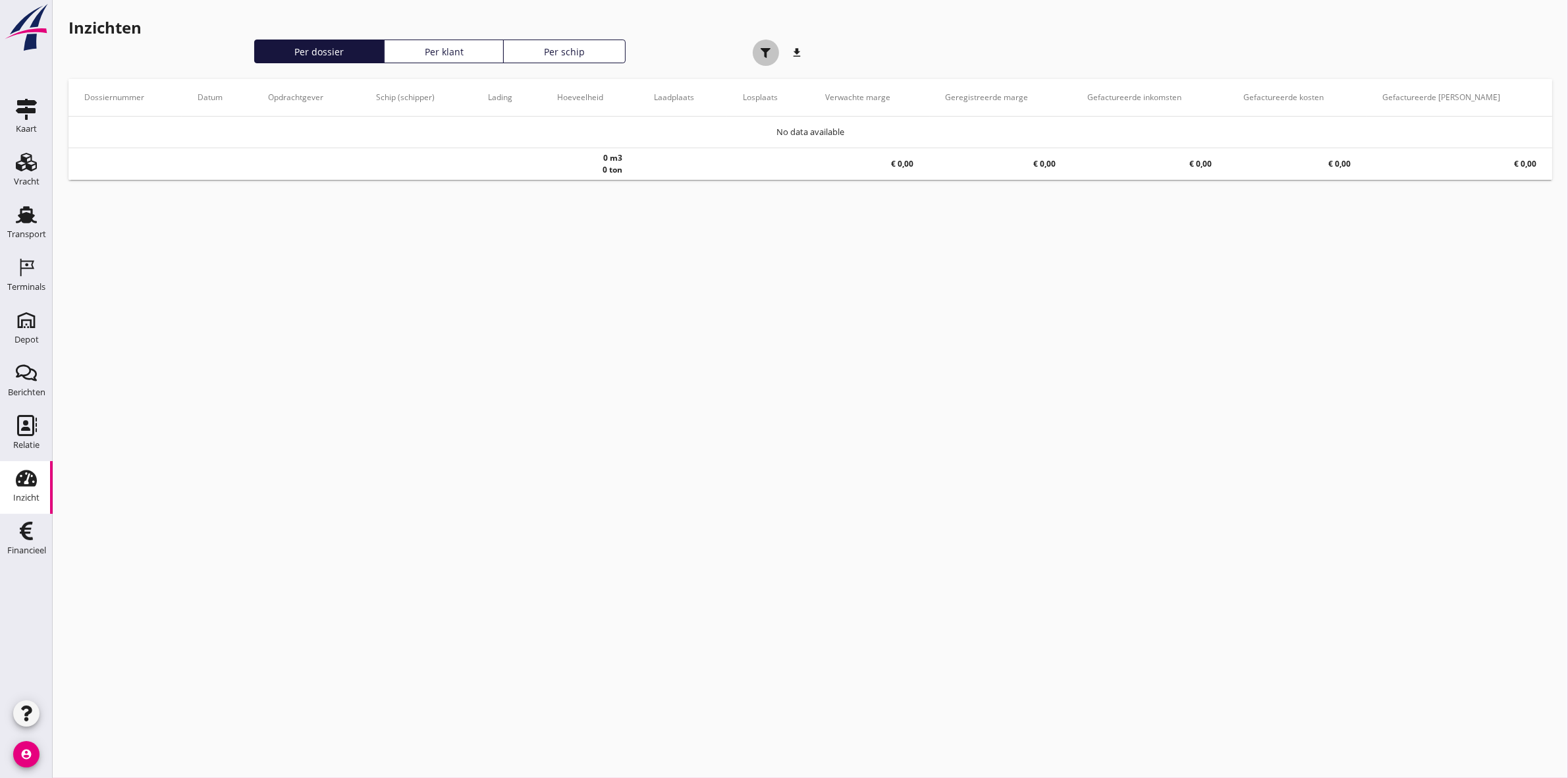
click at [766, 51] on use "button" at bounding box center [766, 53] width 10 height 10
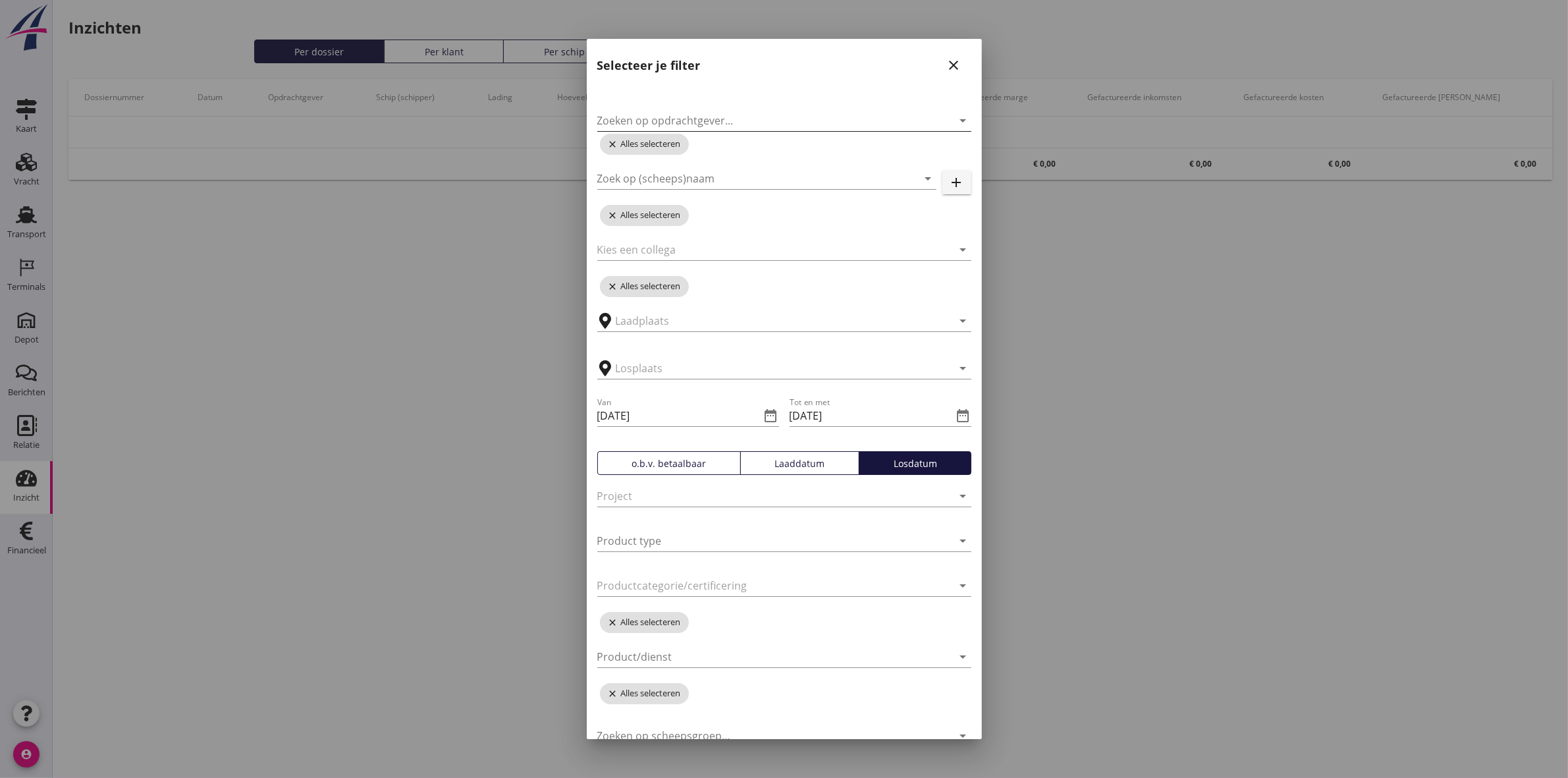
click at [739, 119] on input "Zoeken op opdrachtgever..." at bounding box center [765, 120] width 337 height 21
type input "zuiddam"
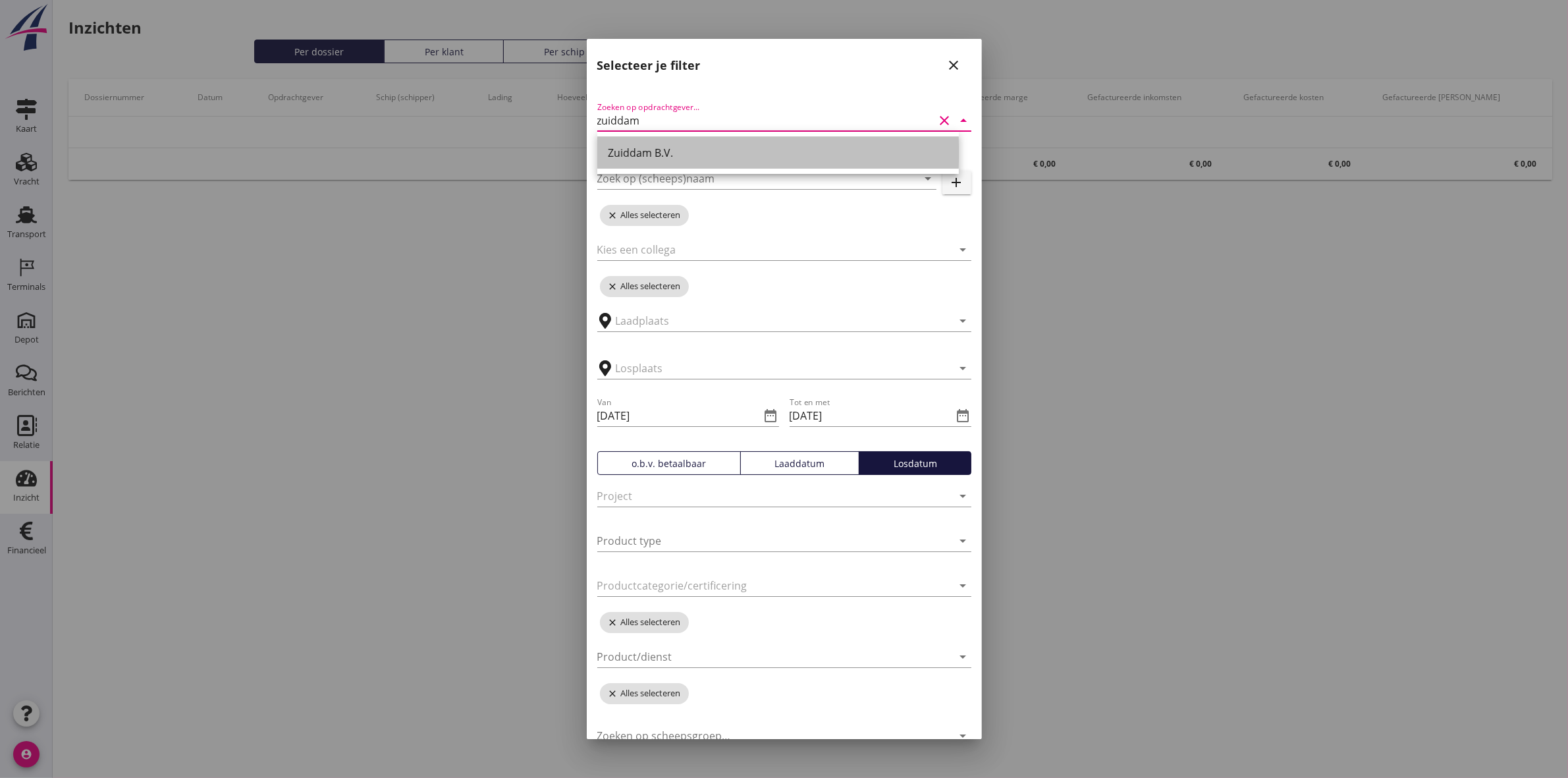
click at [741, 139] on div "Zuiddam B.V." at bounding box center [778, 152] width 340 height 31
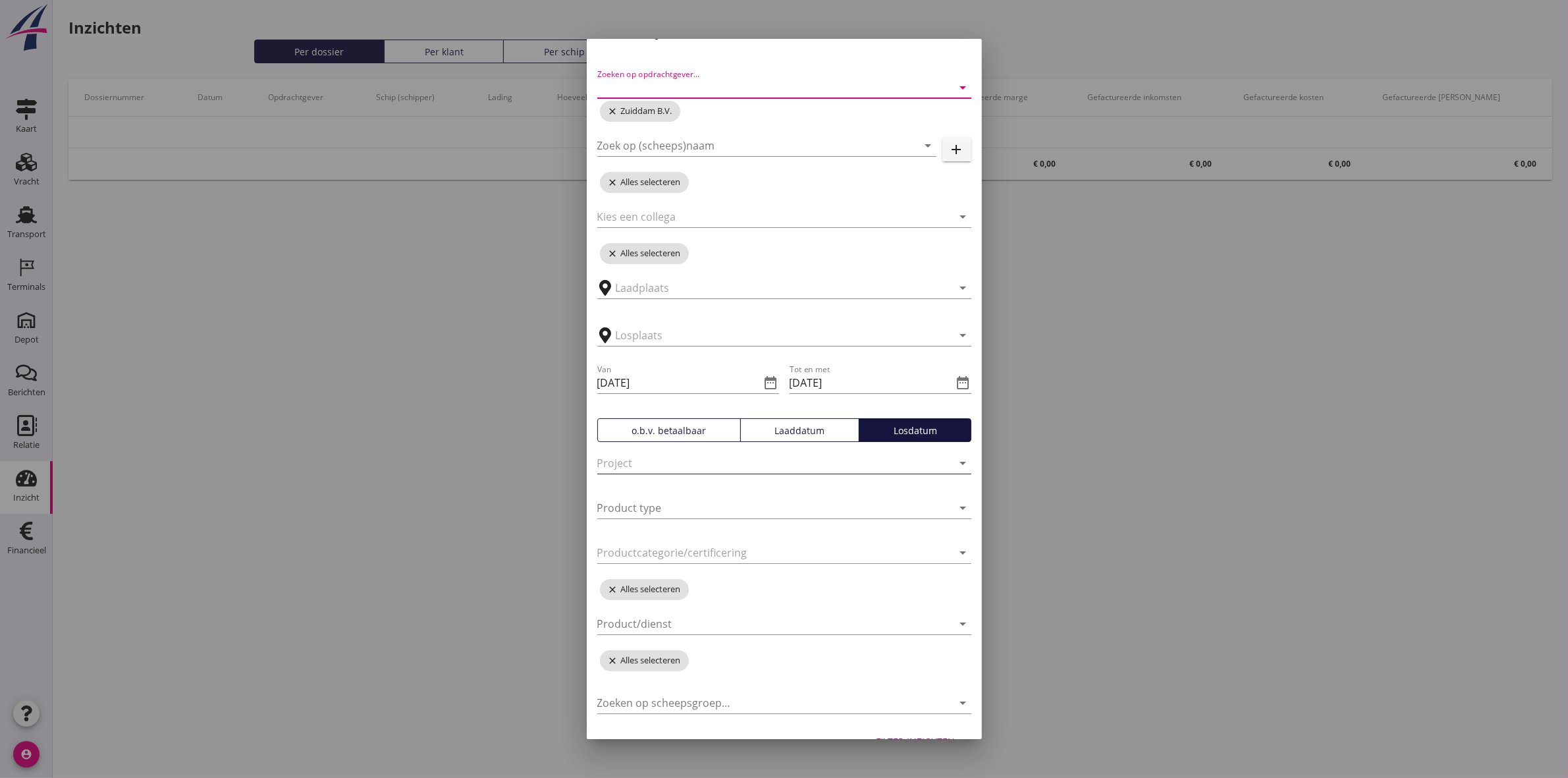
scroll to position [61, 0]
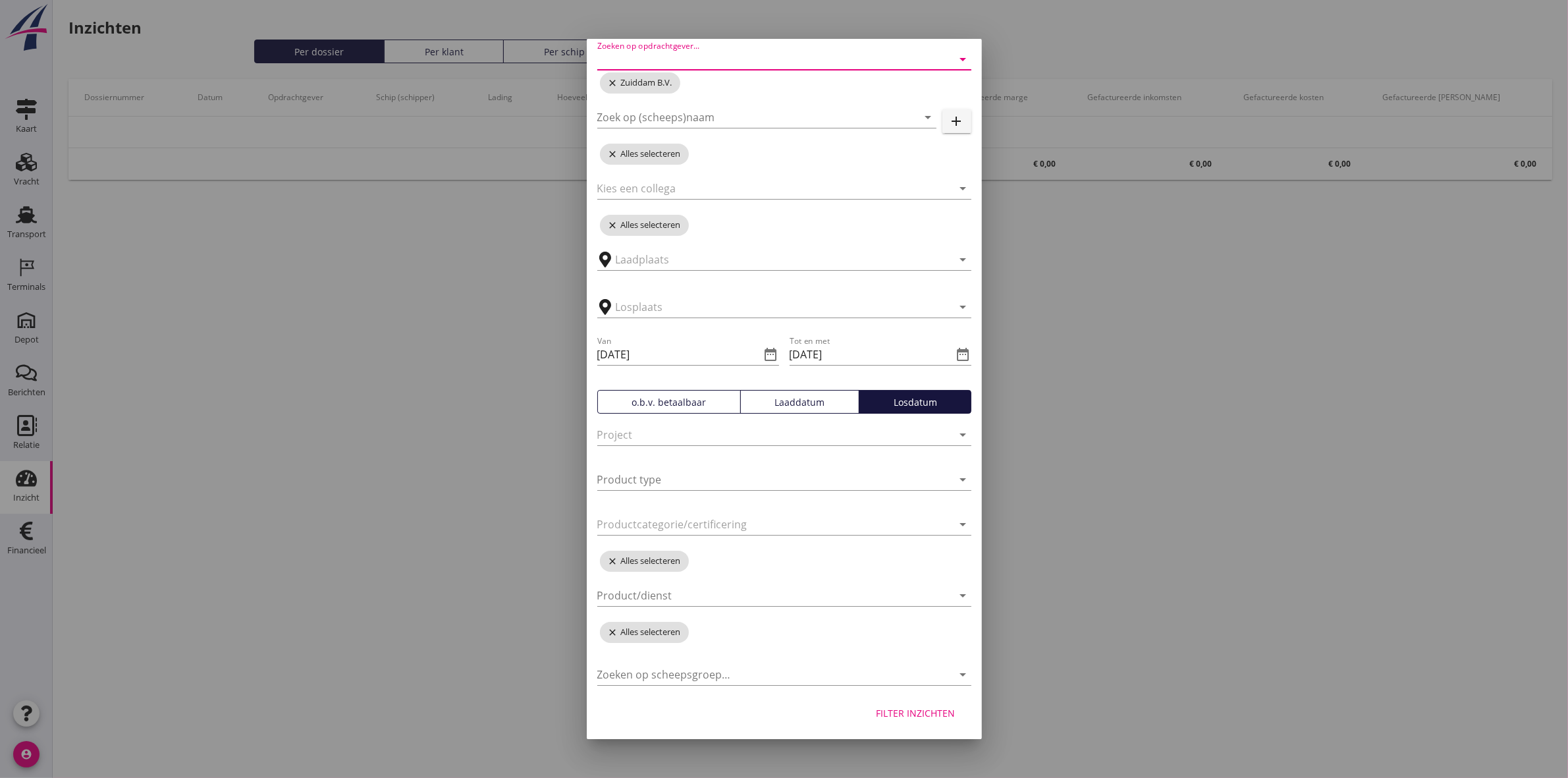
click at [884, 703] on button "Filter inzichten" at bounding box center [916, 713] width 100 height 23
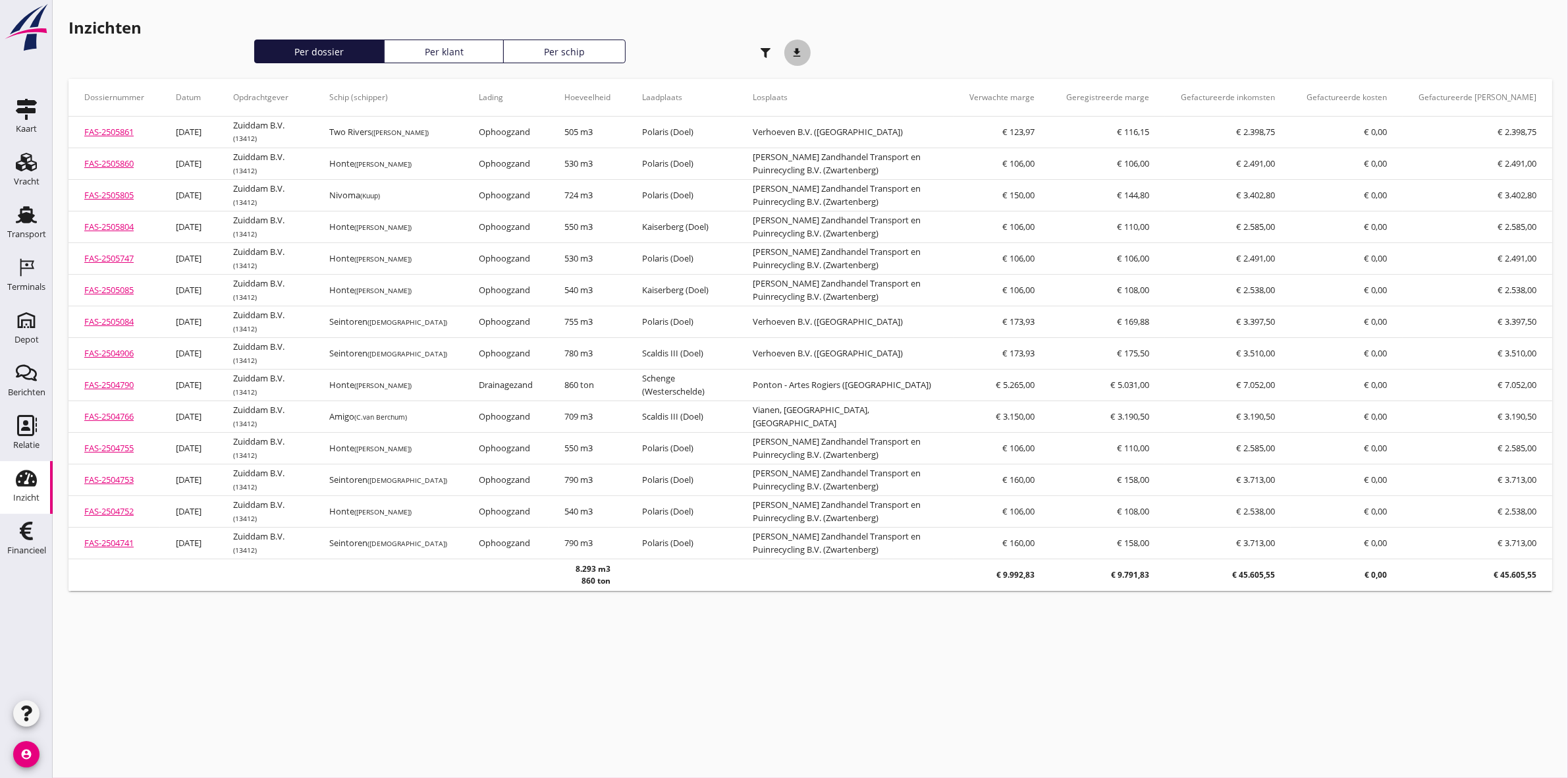
click at [795, 56] on icon "download" at bounding box center [798, 53] width 26 height 26
click at [762, 56] on icon "button" at bounding box center [766, 53] width 10 height 10
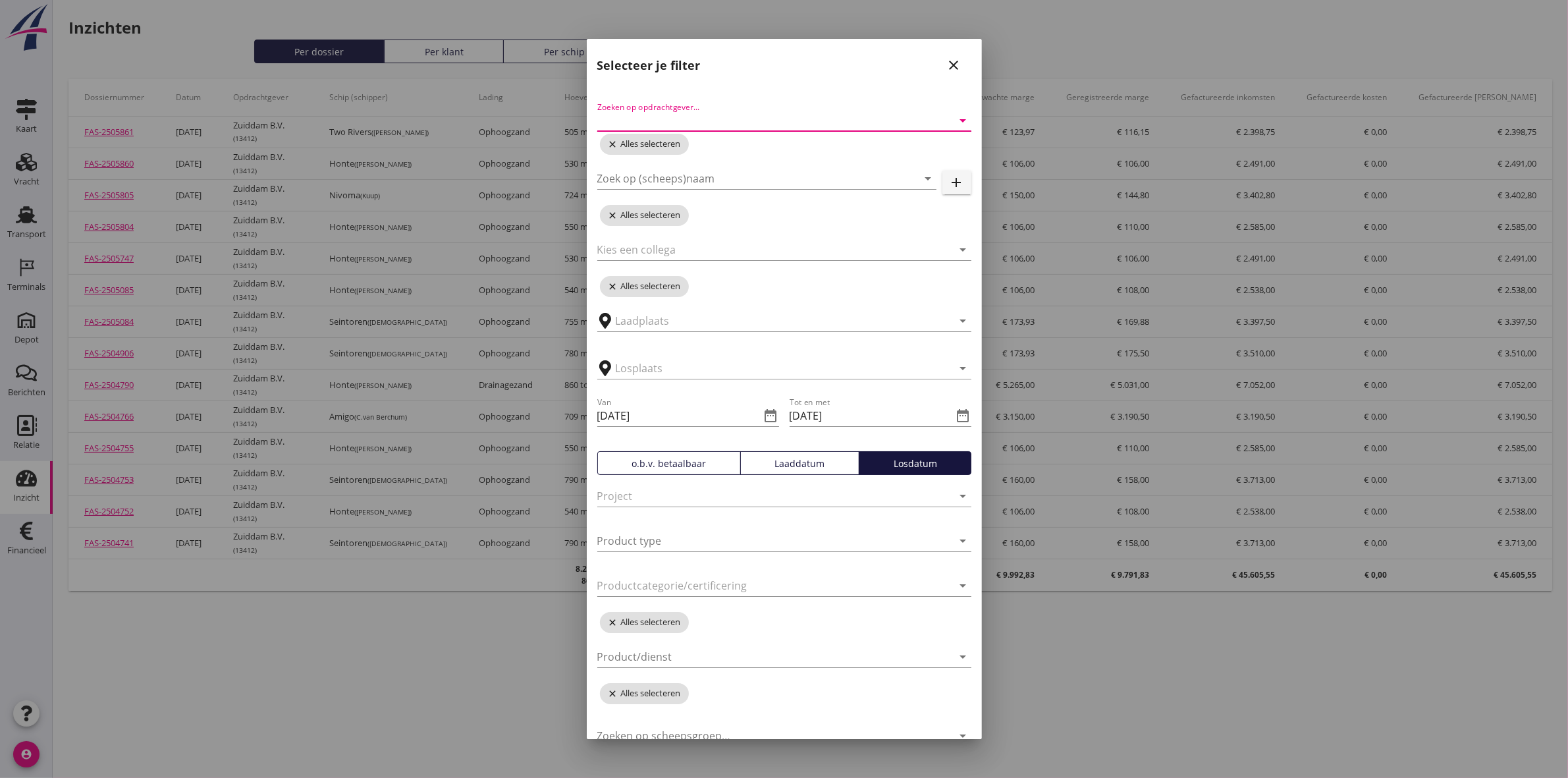
click at [761, 122] on input "Zoeken op opdrachtgever..." at bounding box center [765, 120] width 337 height 21
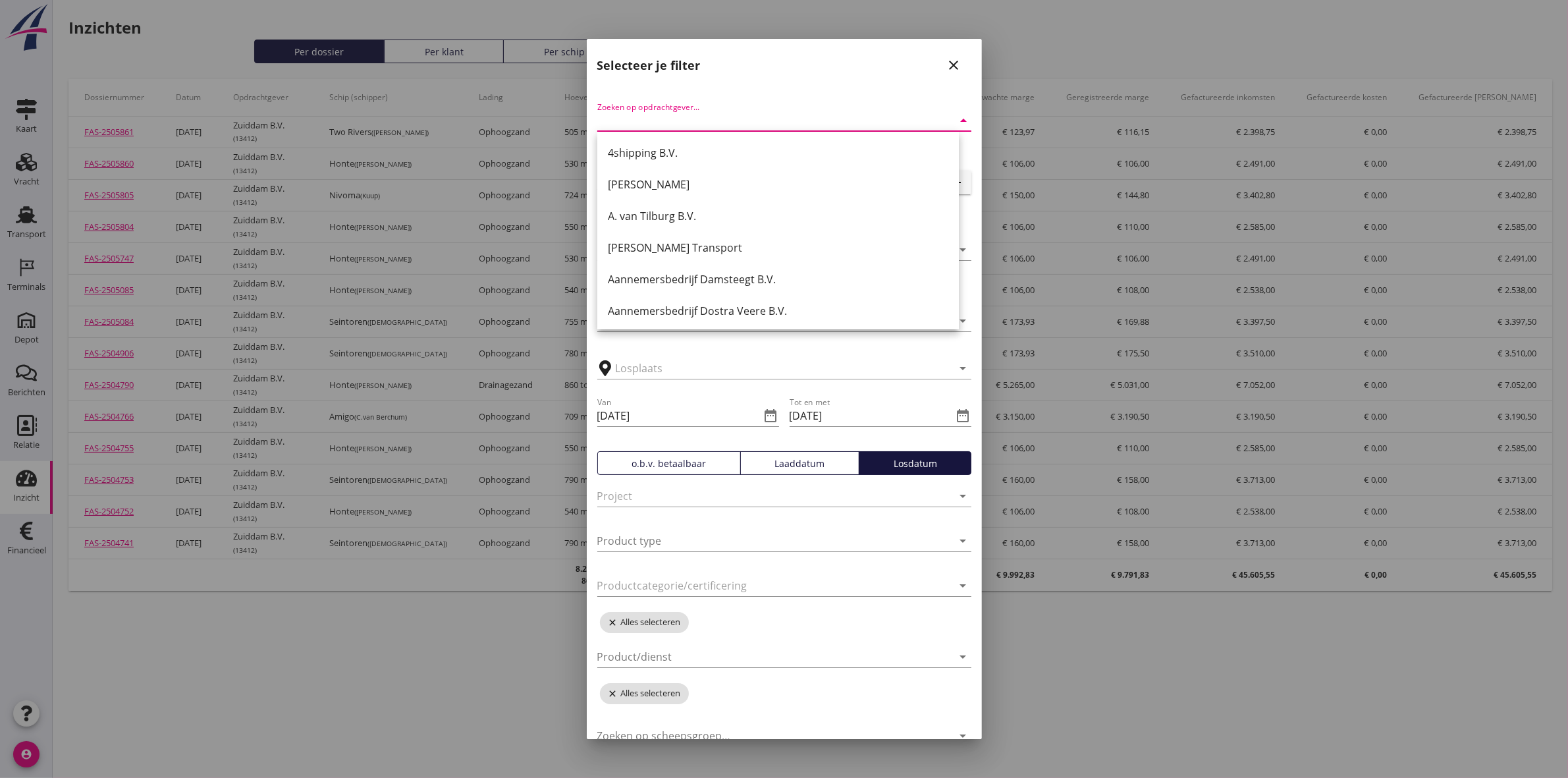
type input "t"
drag, startPoint x: 801, startPoint y: 168, endPoint x: 814, endPoint y: 149, distance: 23.0
click at [814, 149] on div "A. van Tilburg B.V. A.J. Huijgen Transport Aannemersbedrijf Damsteegt B.V. Aann…" at bounding box center [778, 453] width 361 height 643
click at [814, 149] on div "A. van Tilburg B.V." at bounding box center [778, 153] width 340 height 16
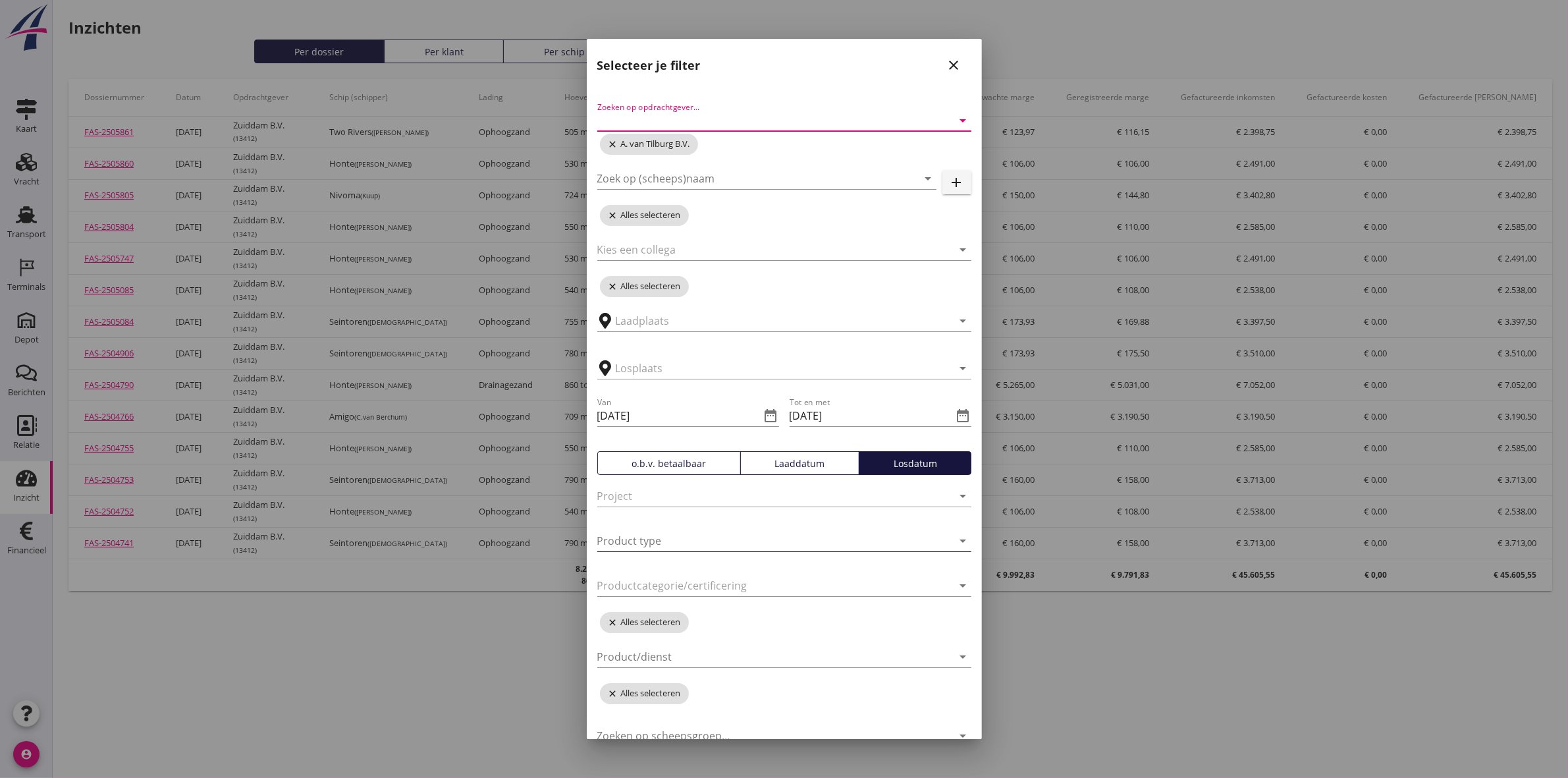
scroll to position [61, 0]
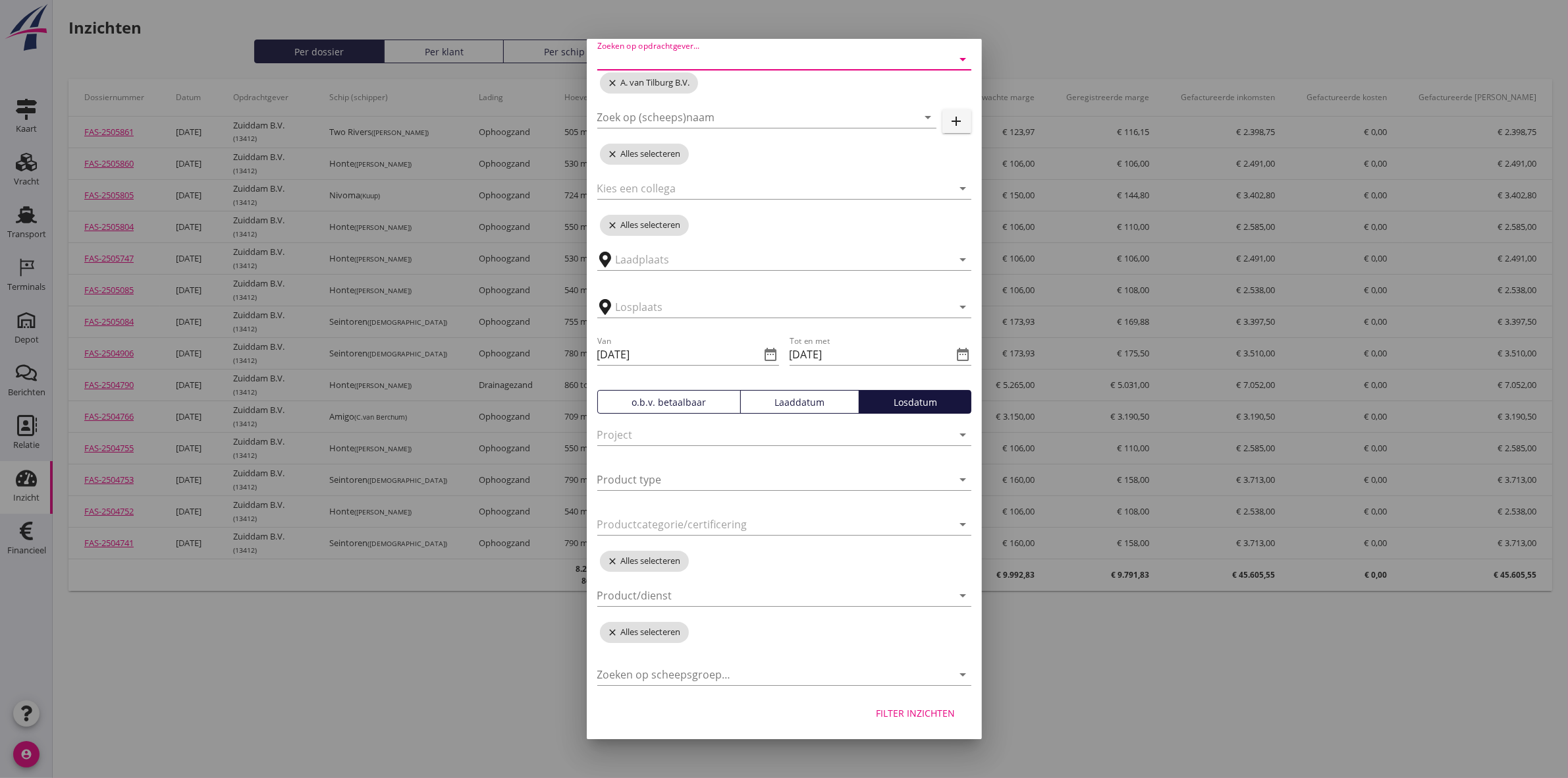
click at [889, 717] on div "Filter inzichten" at bounding box center [916, 713] width 79 height 14
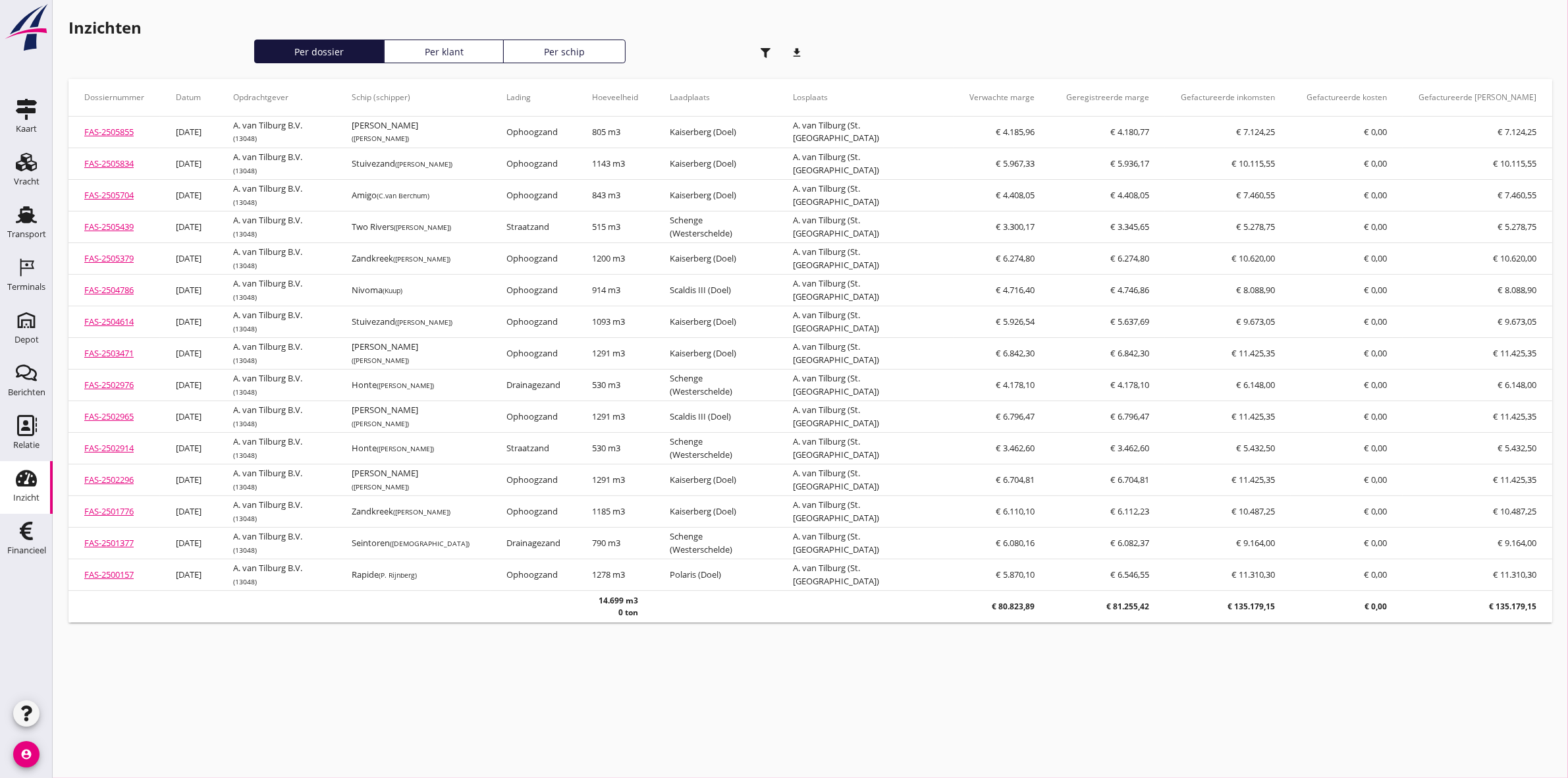
click at [762, 57] on div "button" at bounding box center [766, 53] width 26 height 26
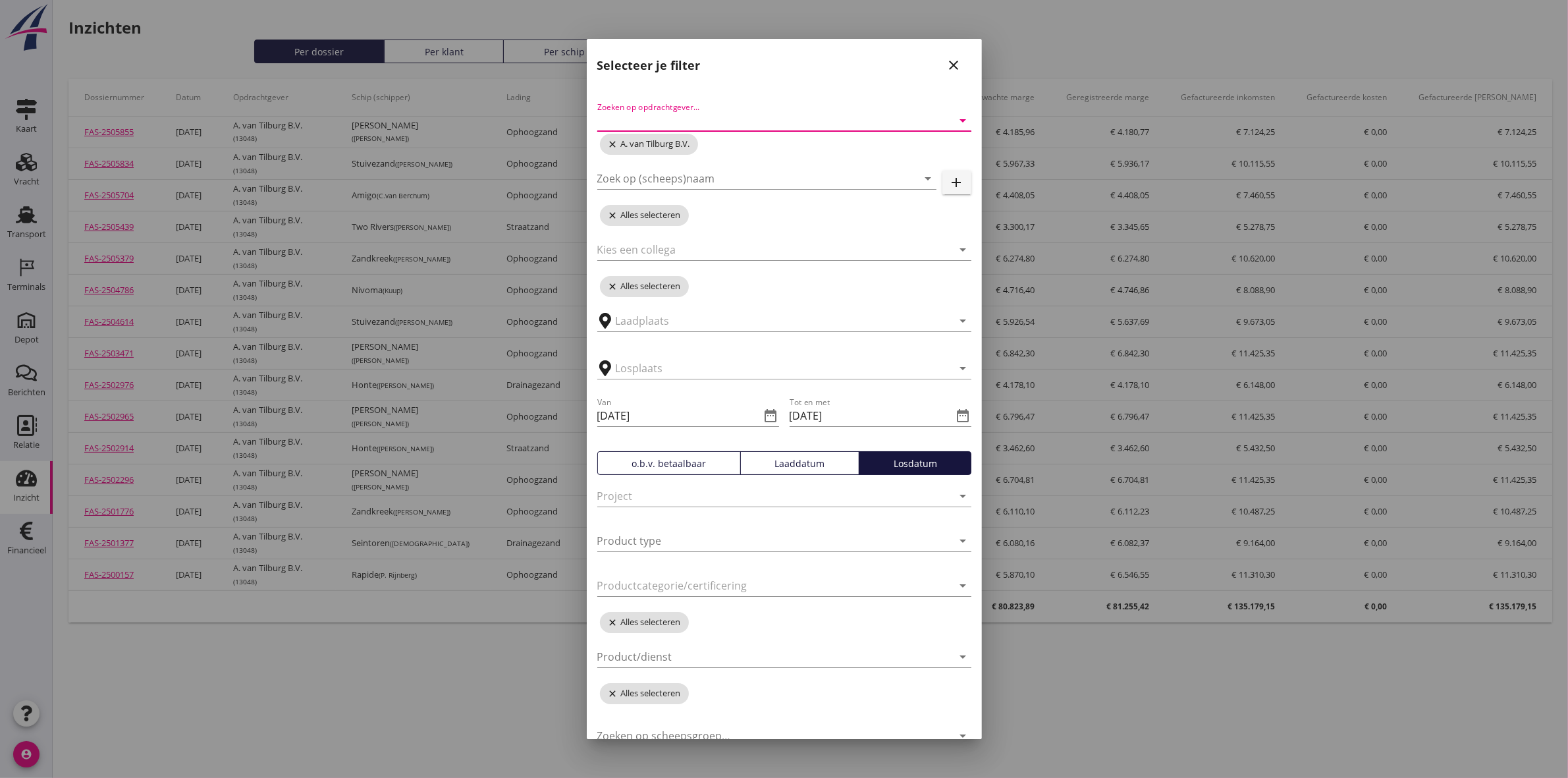
click at [722, 113] on input "Zoeken op opdrachtgever..." at bounding box center [765, 120] width 337 height 21
type input "sando"
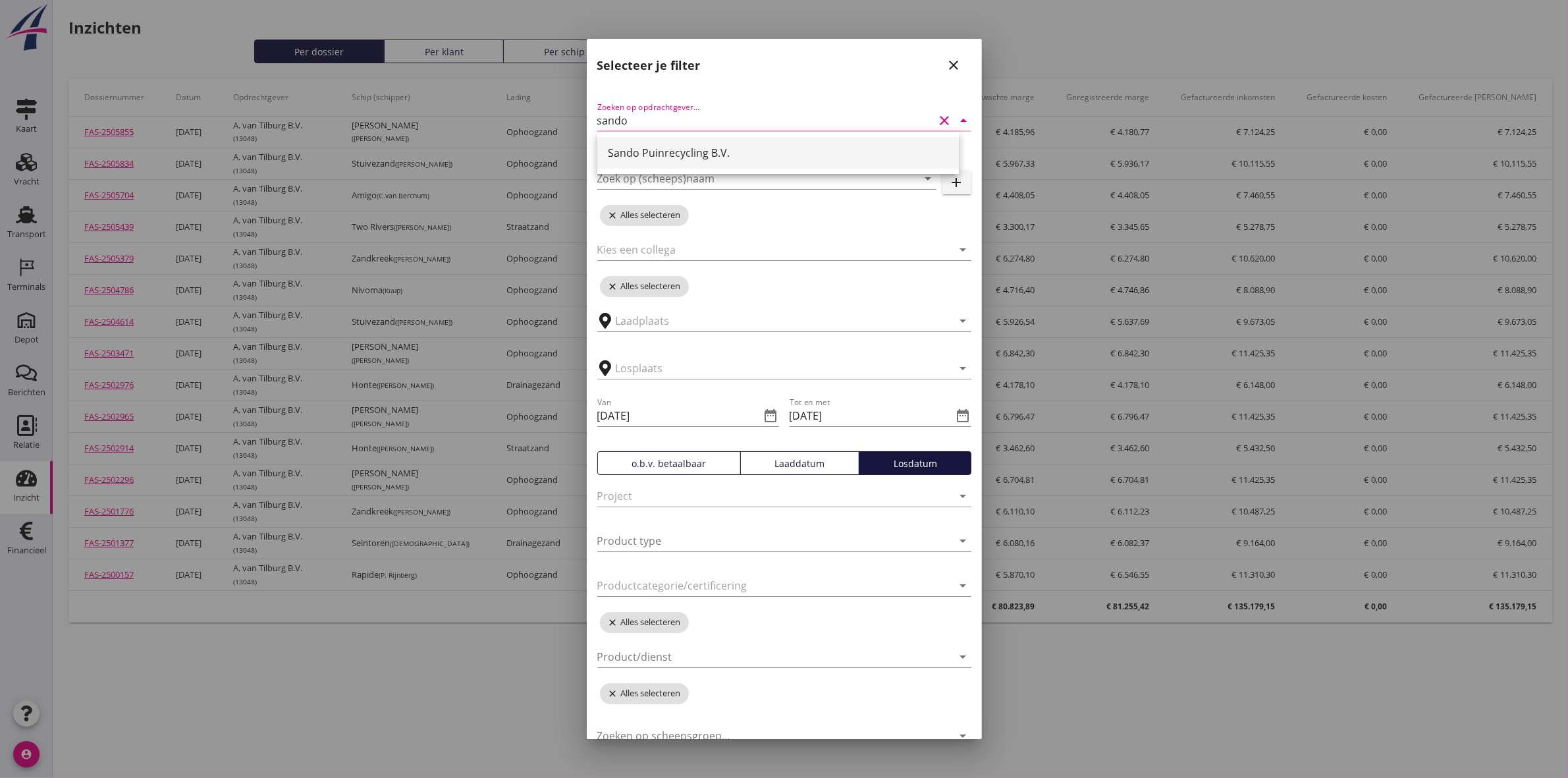
click at [708, 155] on div "Sando Puinrecycling B.V." at bounding box center [778, 153] width 340 height 16
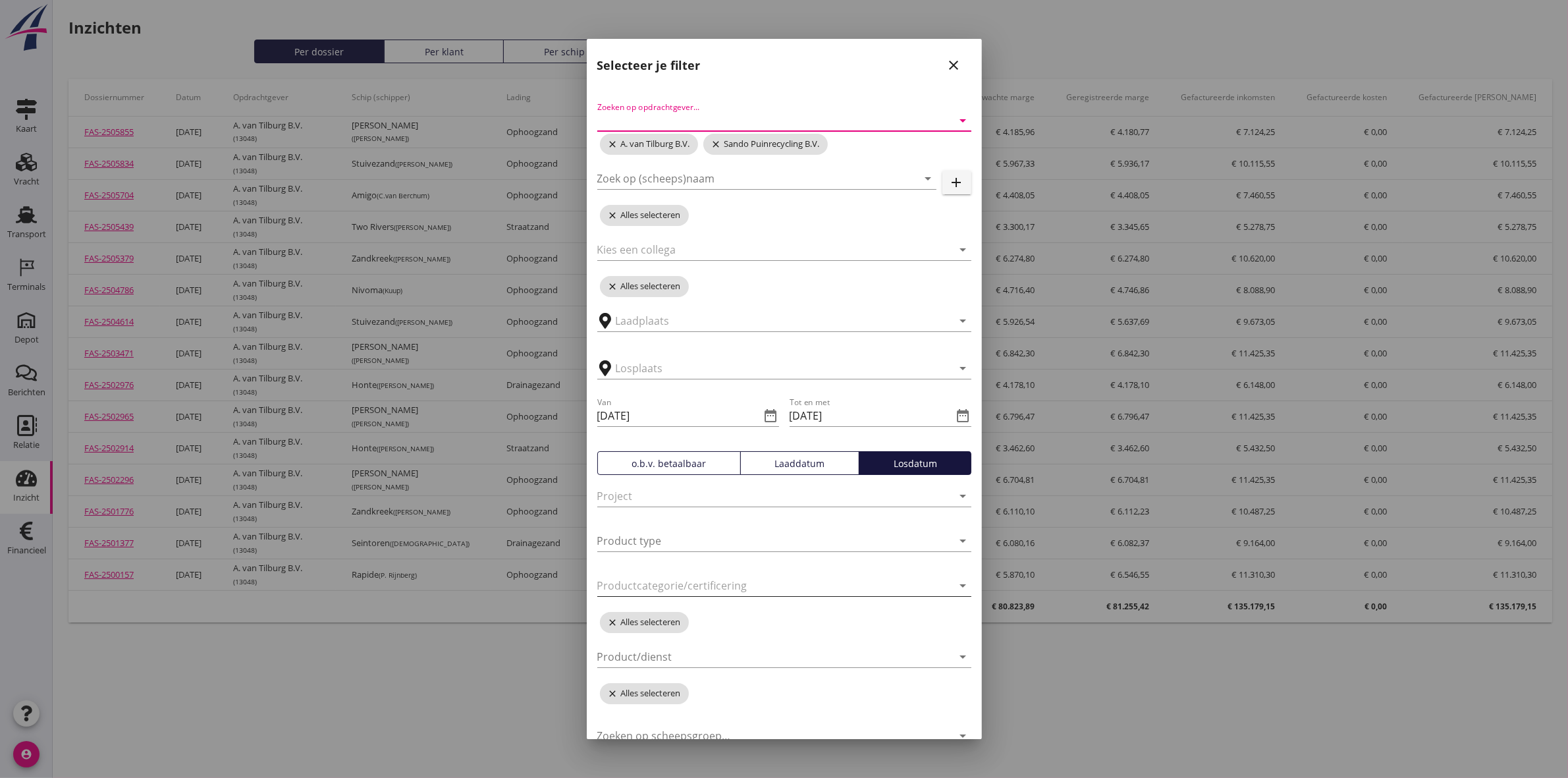
scroll to position [61, 0]
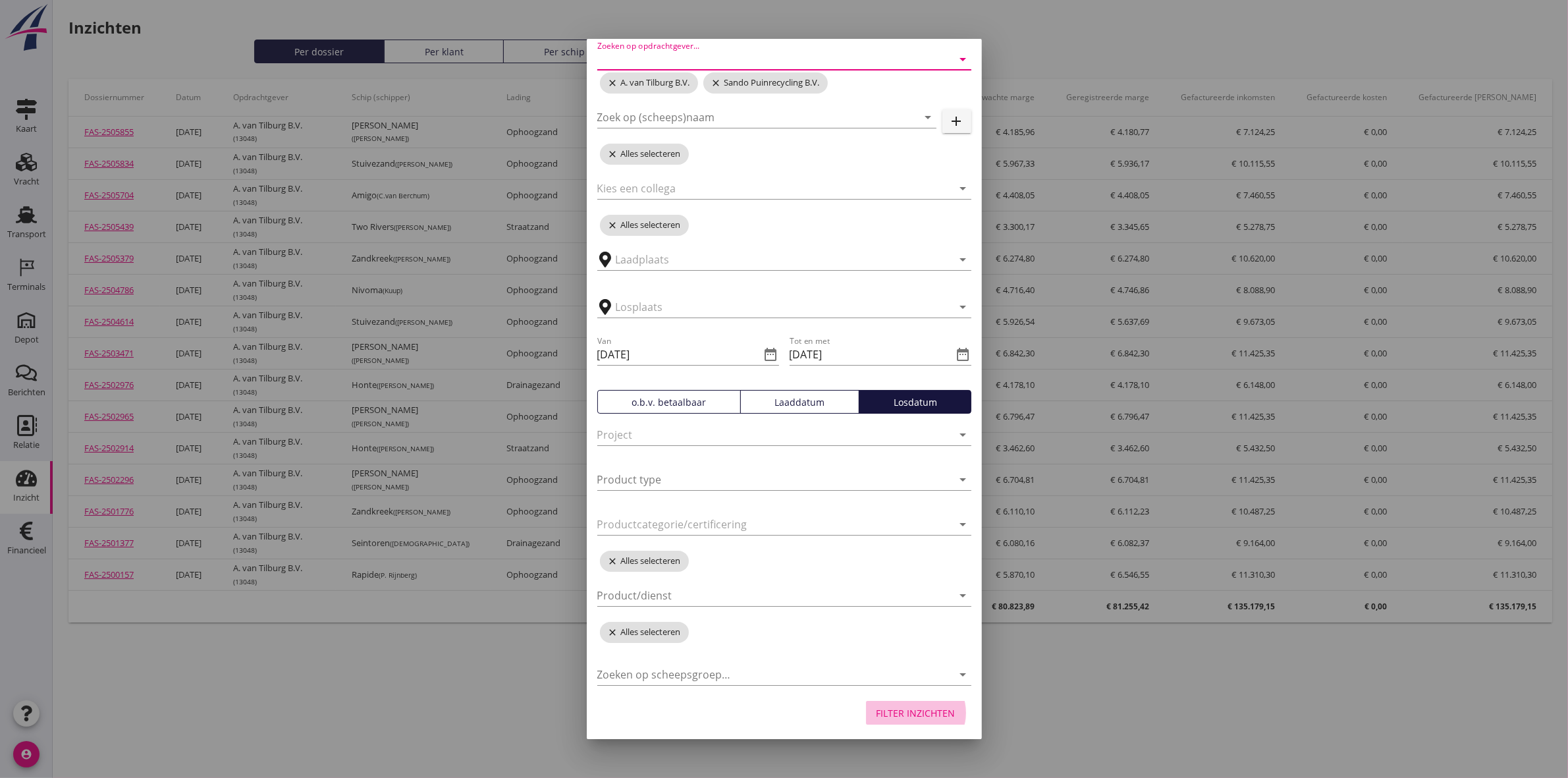
click at [912, 713] on div "Filter inzichten" at bounding box center [916, 713] width 79 height 14
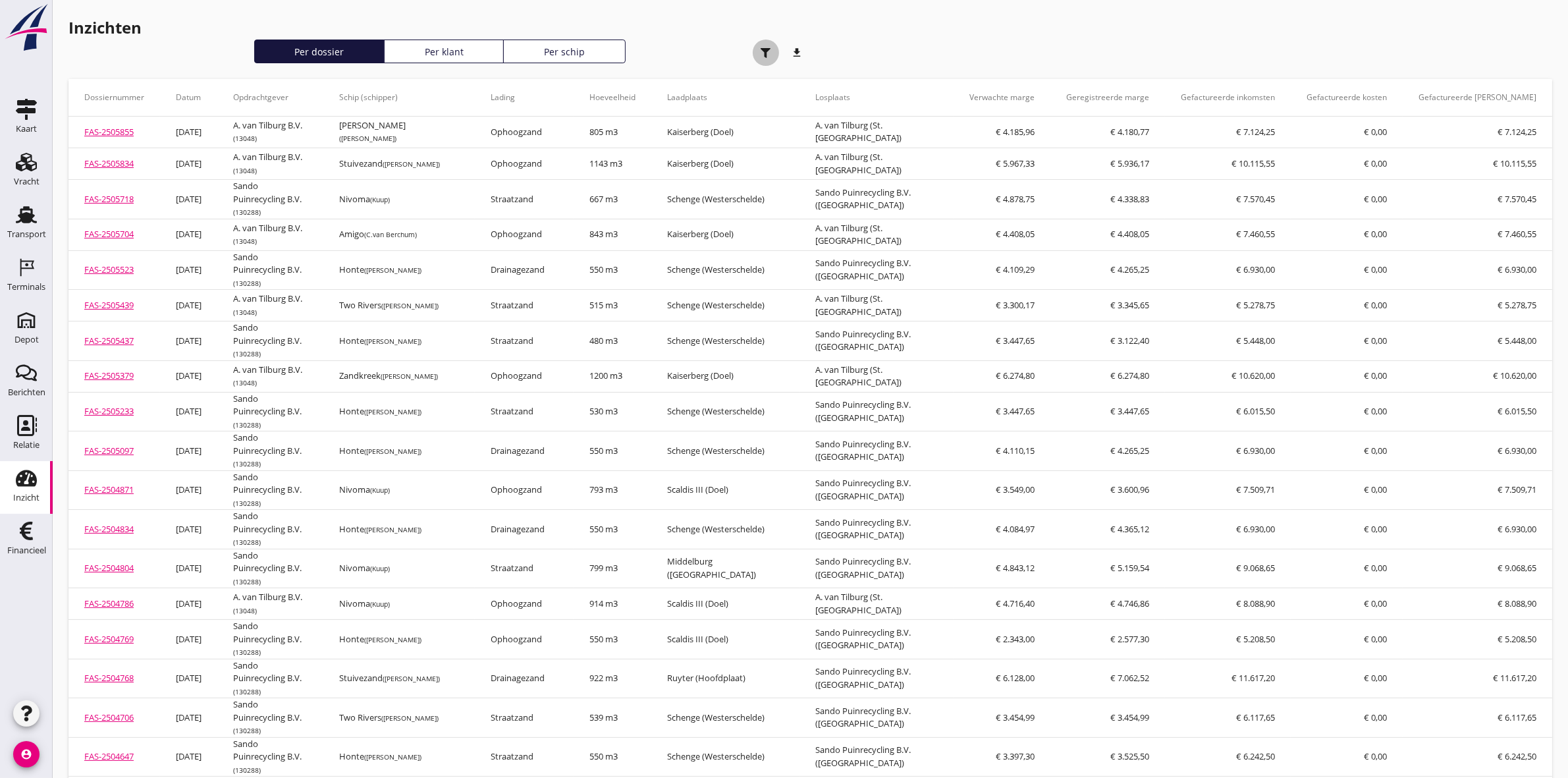
click at [761, 48] on use "button" at bounding box center [766, 53] width 10 height 10
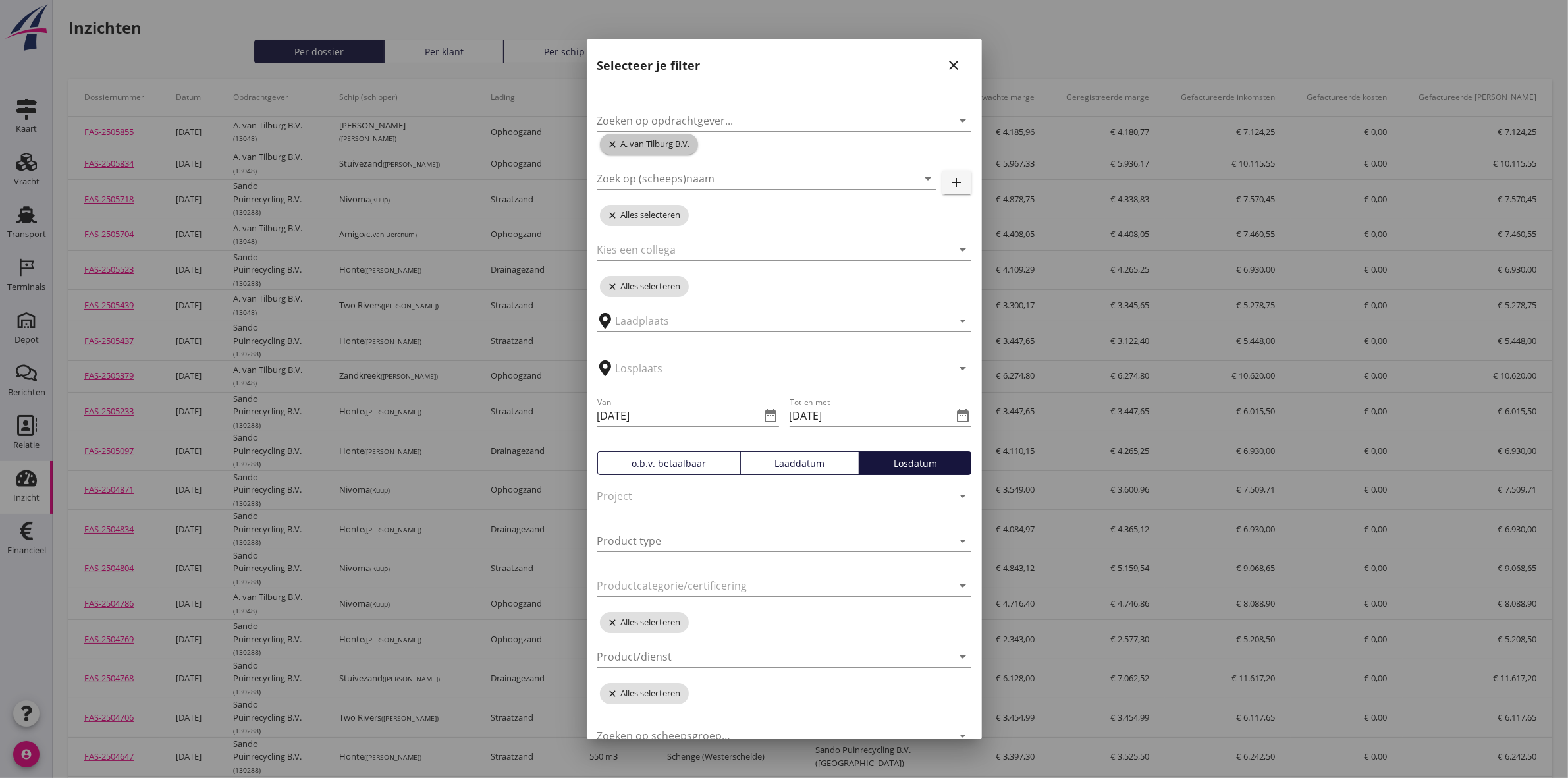
click at [615, 146] on icon "close" at bounding box center [615, 144] width 13 height 10
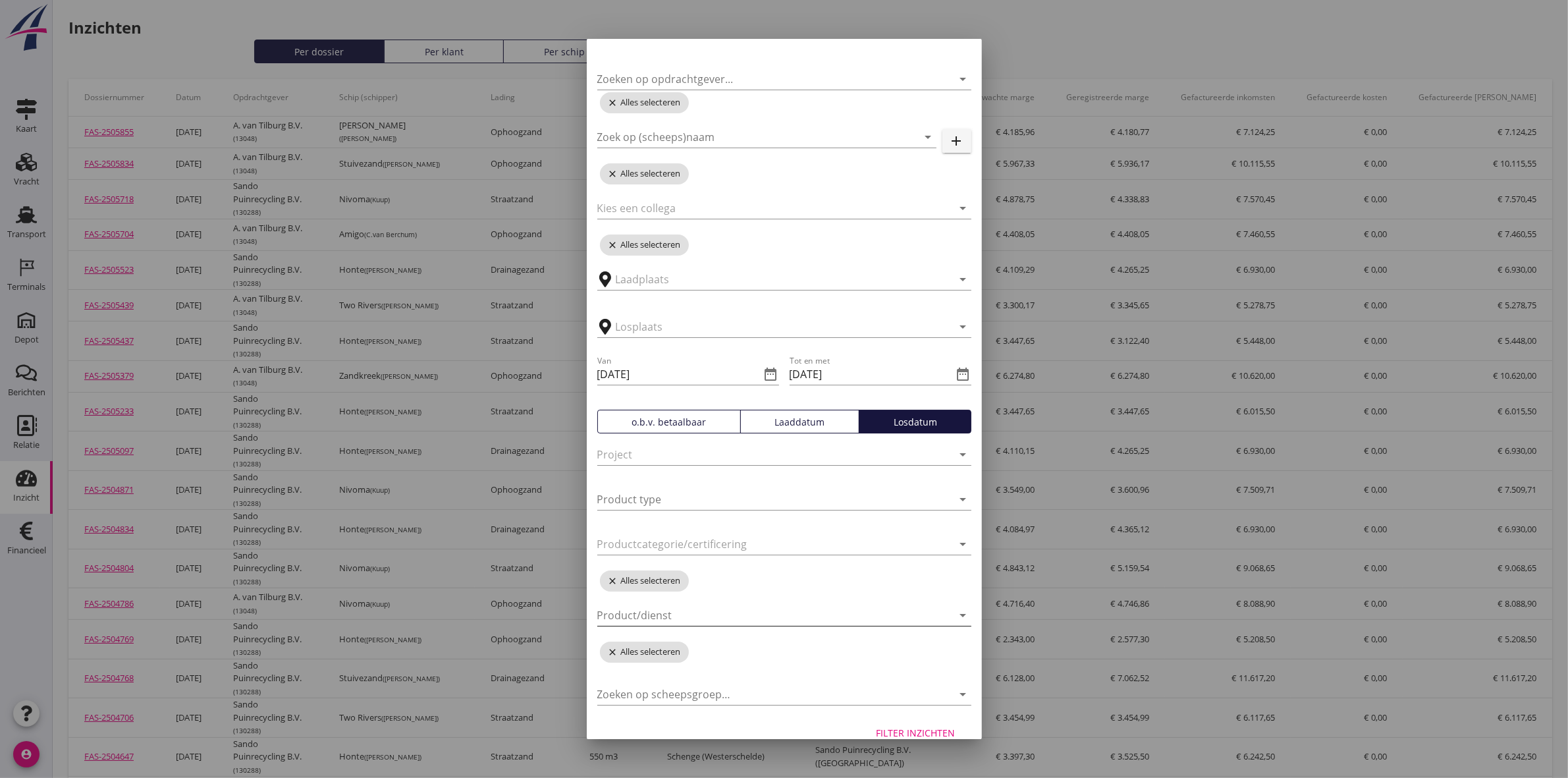
scroll to position [61, 0]
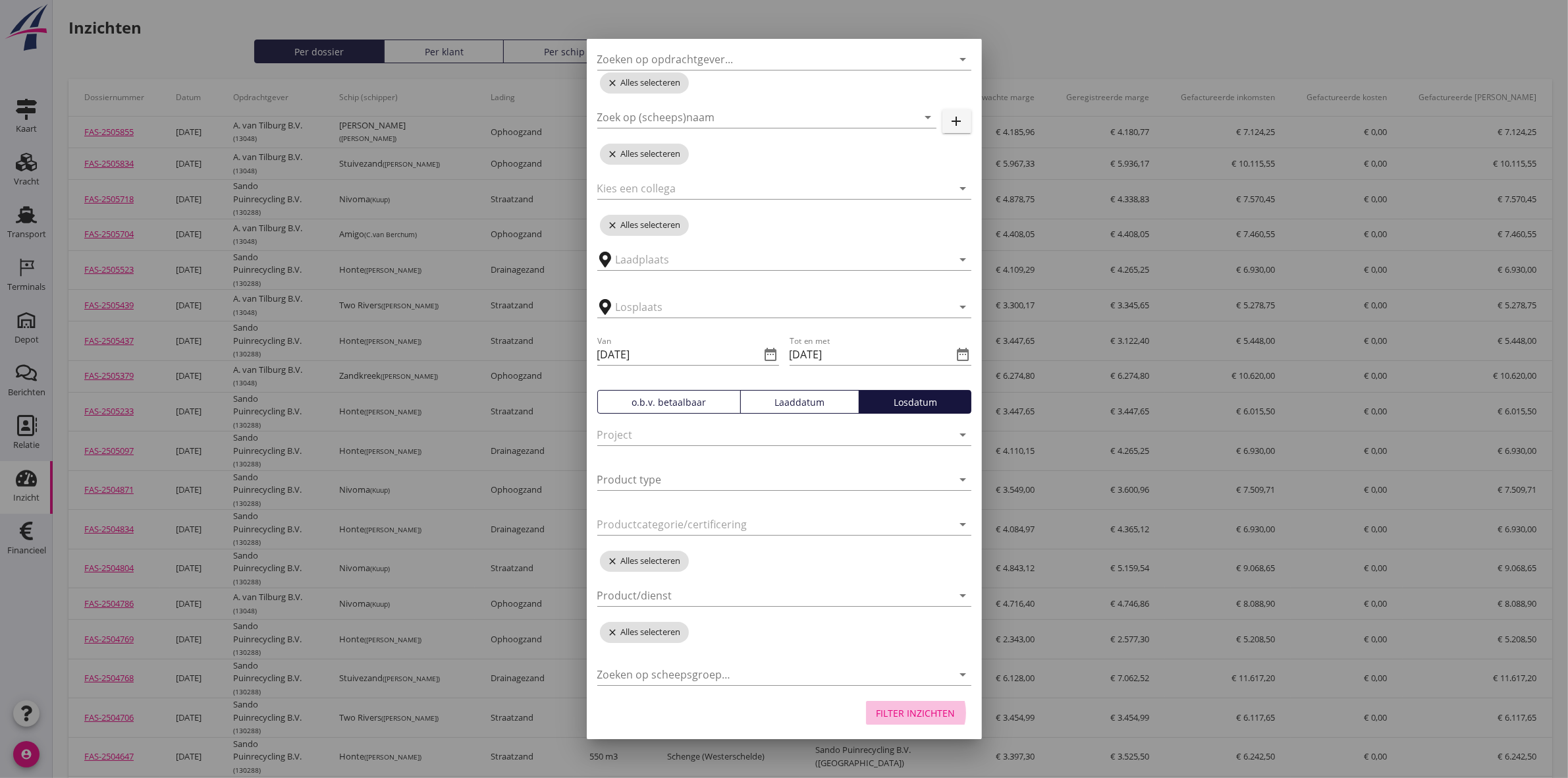
click at [887, 718] on div "Filter inzichten" at bounding box center [916, 713] width 79 height 14
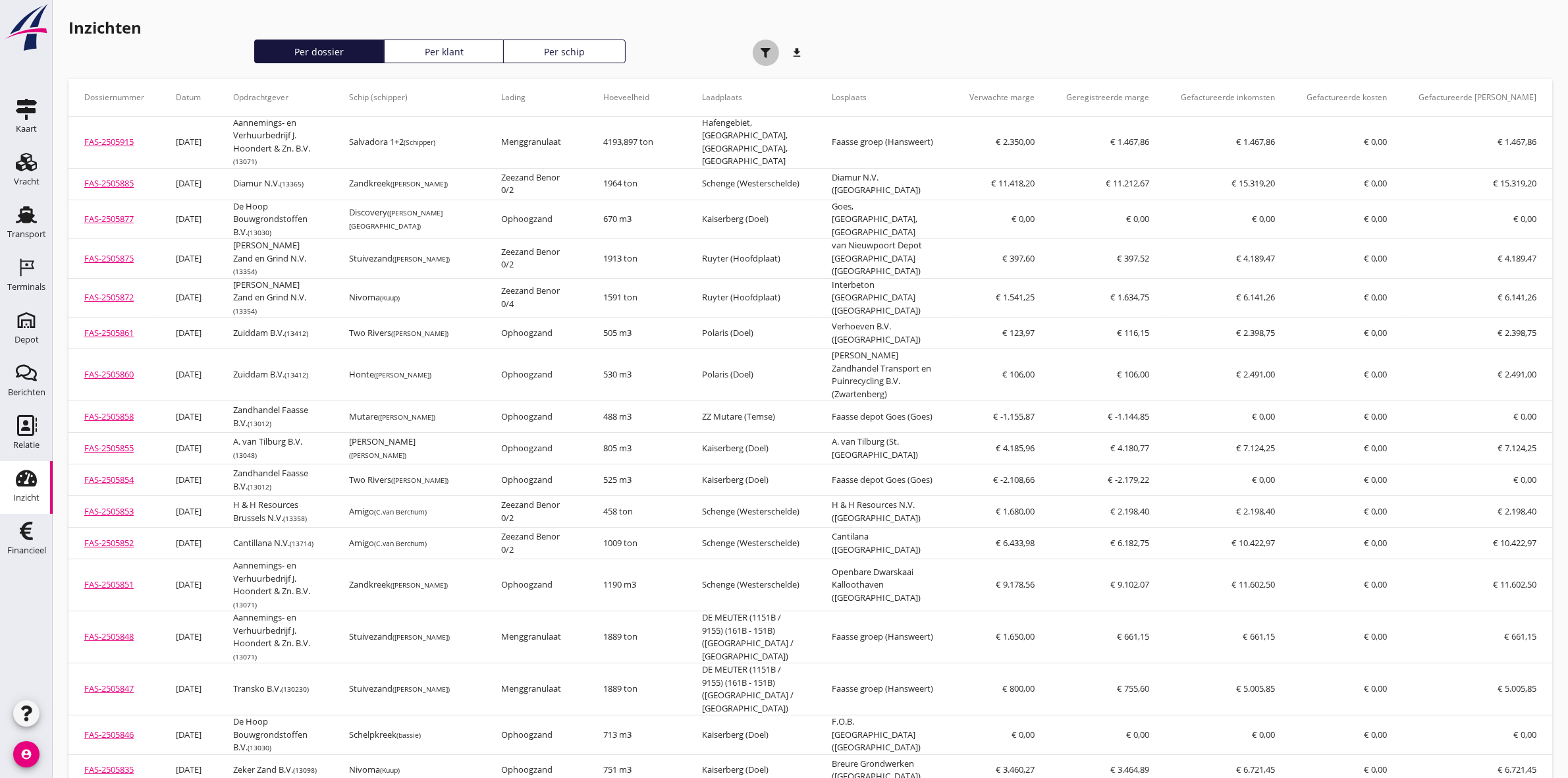
click at [761, 57] on div "button" at bounding box center [766, 53] width 26 height 26
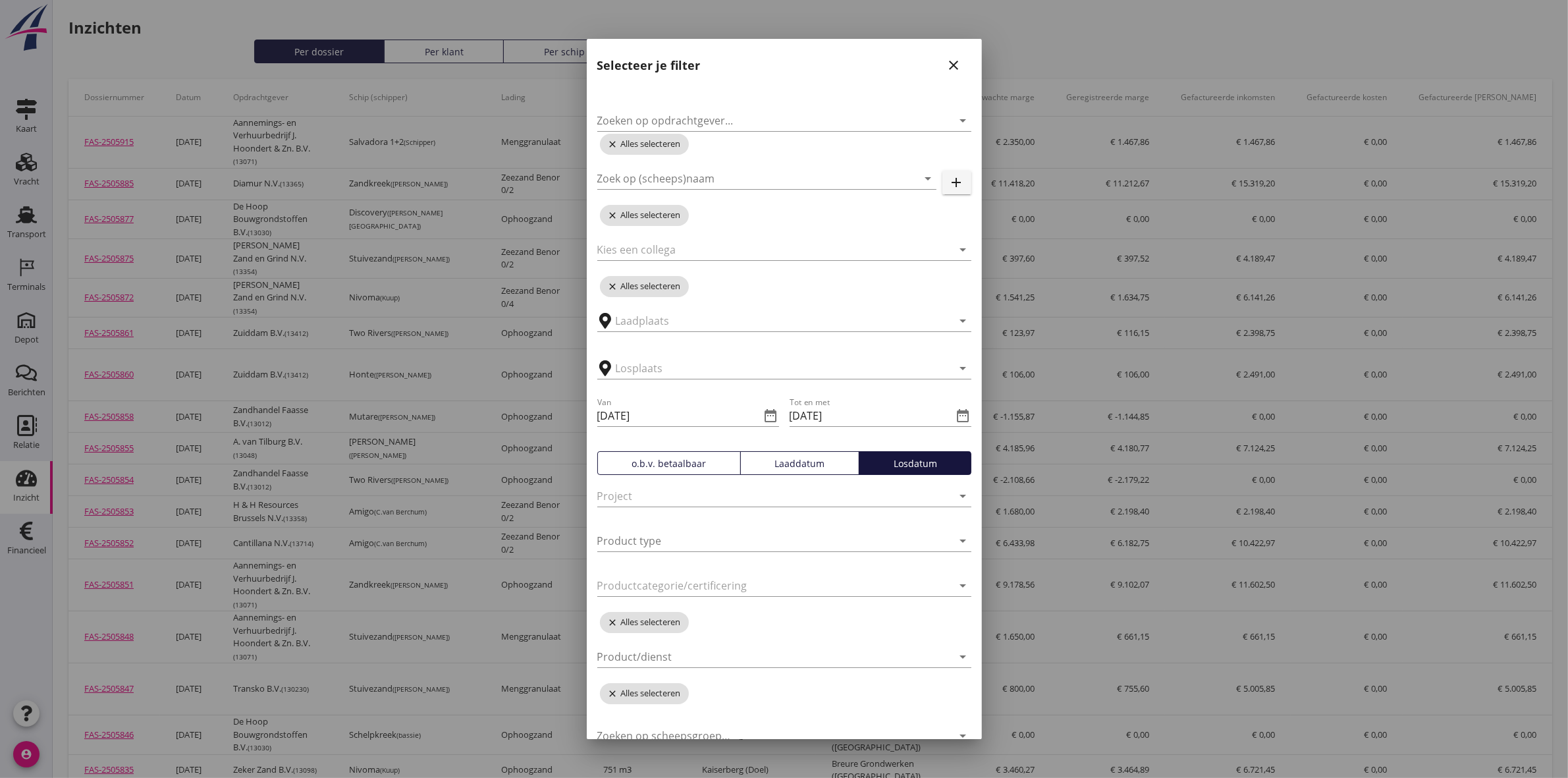
click at [781, 75] on div "Selecteer je filter close" at bounding box center [784, 60] width 395 height 42
click at [1109, 38] on div at bounding box center [784, 389] width 1568 height 778
click at [1082, 31] on div at bounding box center [784, 389] width 1568 height 778
click at [946, 67] on icon "close" at bounding box center [954, 65] width 16 height 16
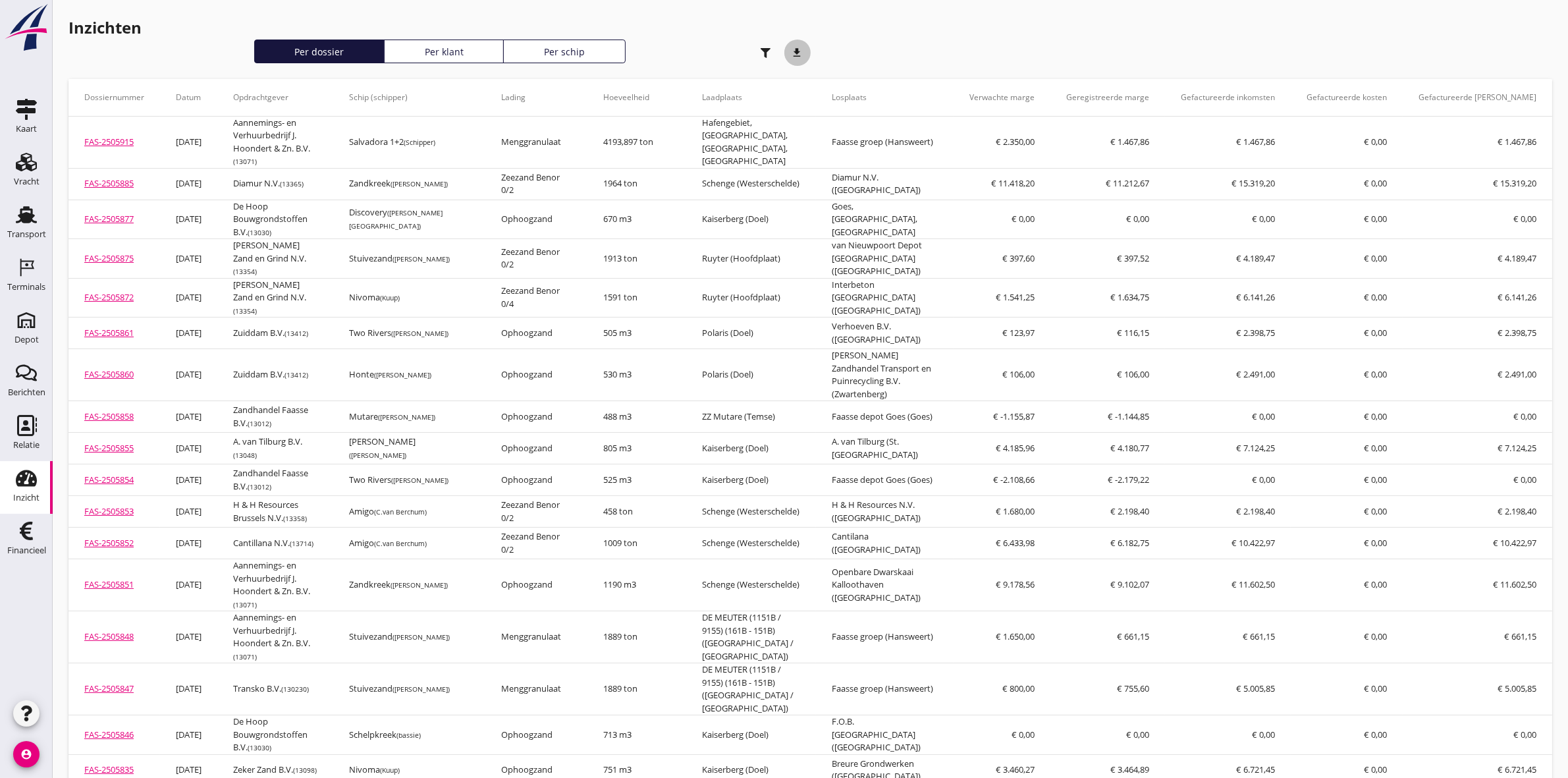
click at [798, 47] on icon "download" at bounding box center [798, 53] width 26 height 26
click at [1291, 94] on th "Gefactureerde inkomsten" at bounding box center [1228, 97] width 126 height 37
